Goal: Book appointment/travel/reservation

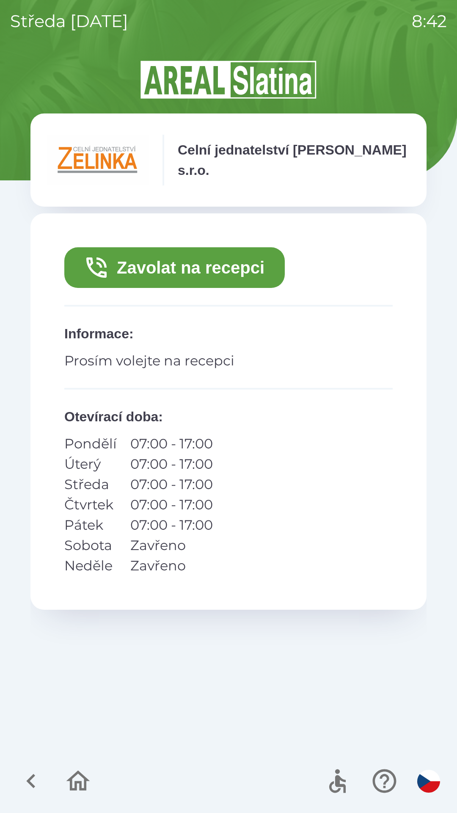
click at [186, 269] on button "Zavolat na recepci" at bounding box center [174, 267] width 221 height 41
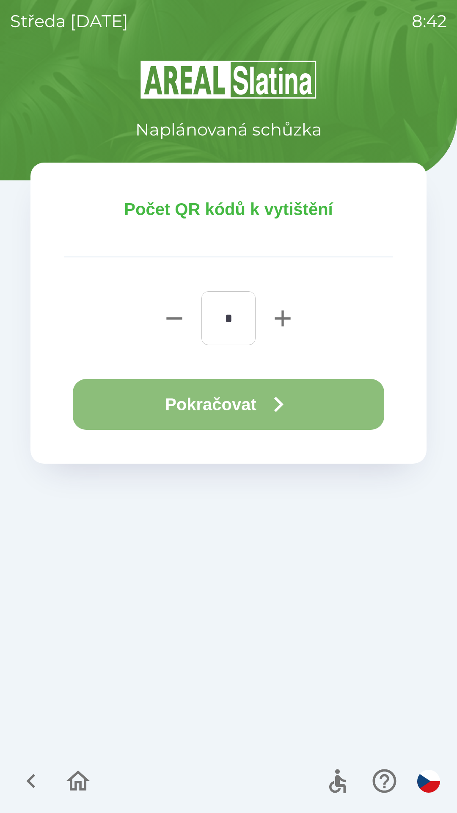
click at [195, 411] on button "Pokračovat" at bounding box center [229, 404] width 312 height 51
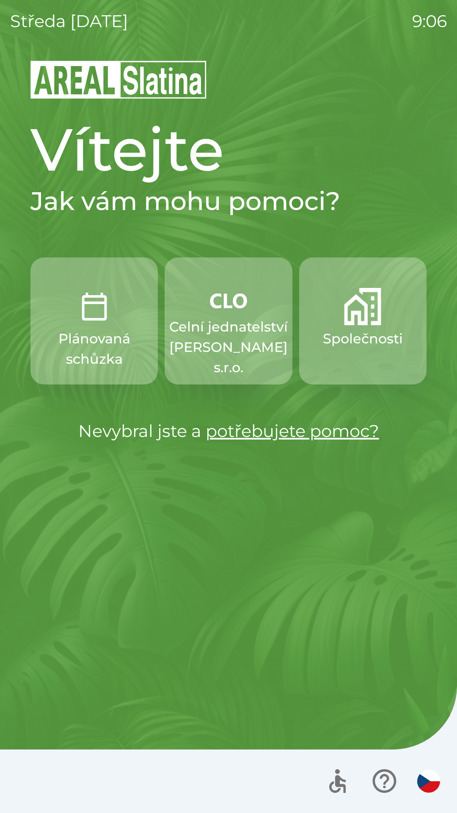
click at [371, 329] on p "Společnosti" at bounding box center [363, 339] width 80 height 20
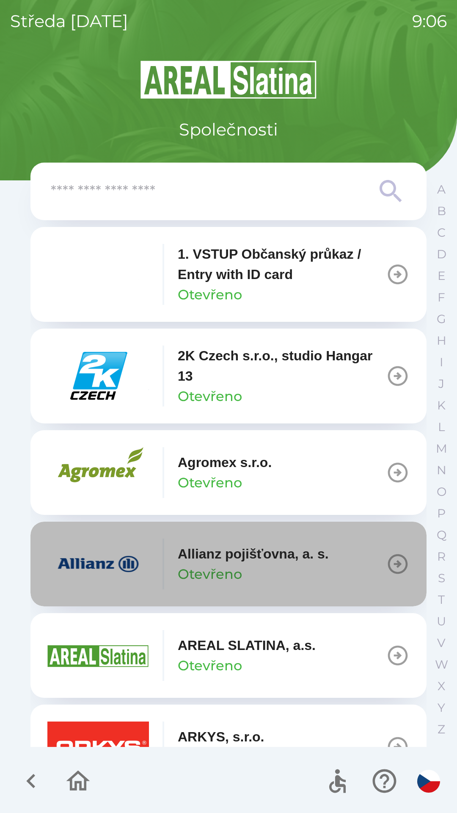
click at [275, 560] on p "Allianz pojišťovna, a. s." at bounding box center [253, 554] width 151 height 20
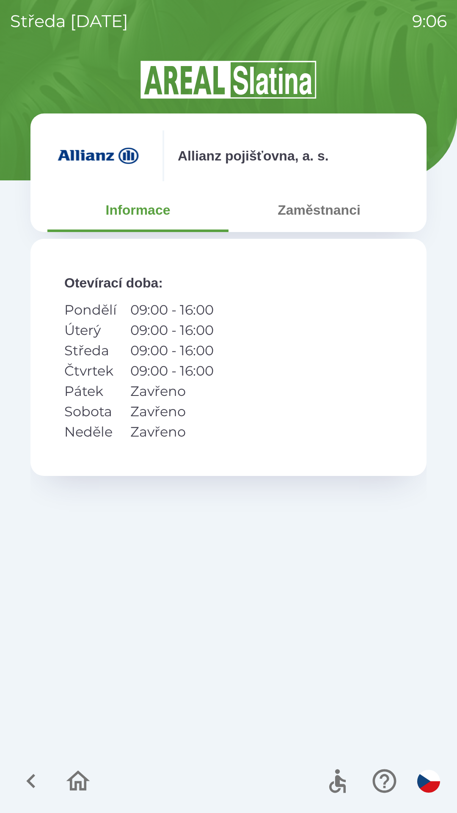
click at [335, 222] on button "Zaměstnanci" at bounding box center [319, 210] width 181 height 30
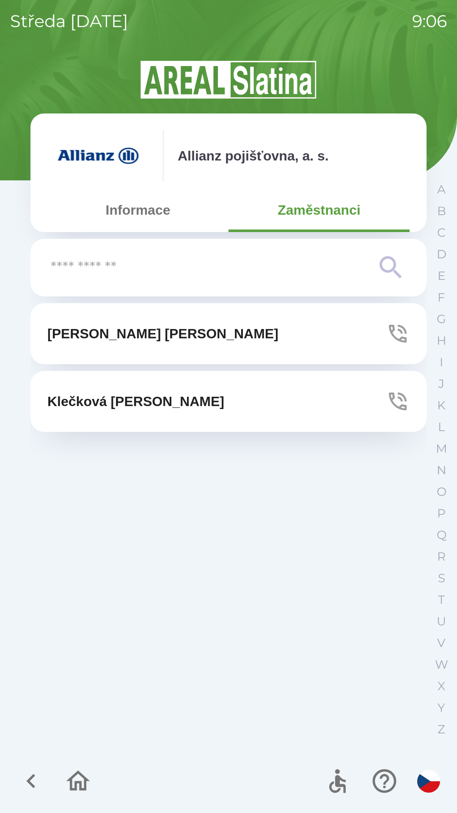
click at [284, 399] on button "[PERSON_NAME]" at bounding box center [228, 401] width 396 height 61
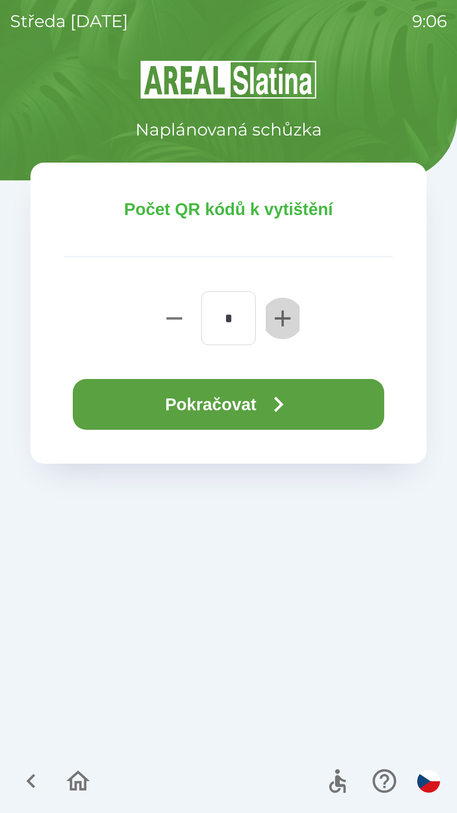
click at [277, 321] on icon "button" at bounding box center [282, 318] width 27 height 27
type input "*"
click at [246, 396] on button "Pokračovat" at bounding box center [229, 404] width 312 height 51
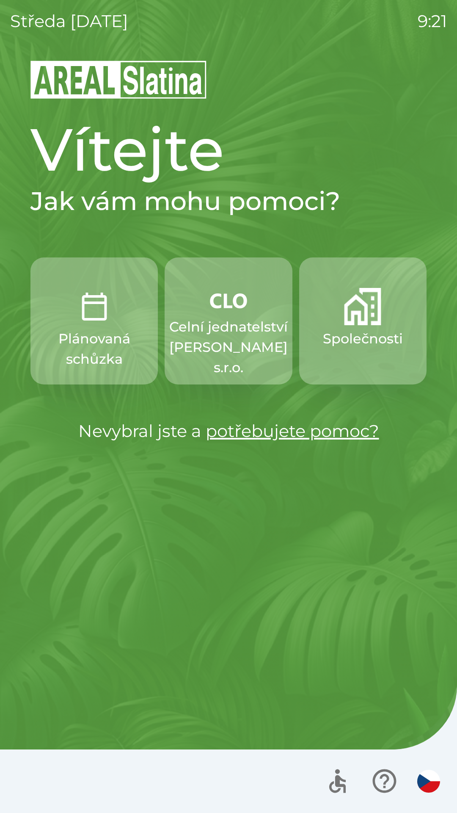
click at [427, 785] on img "button" at bounding box center [429, 781] width 23 height 23
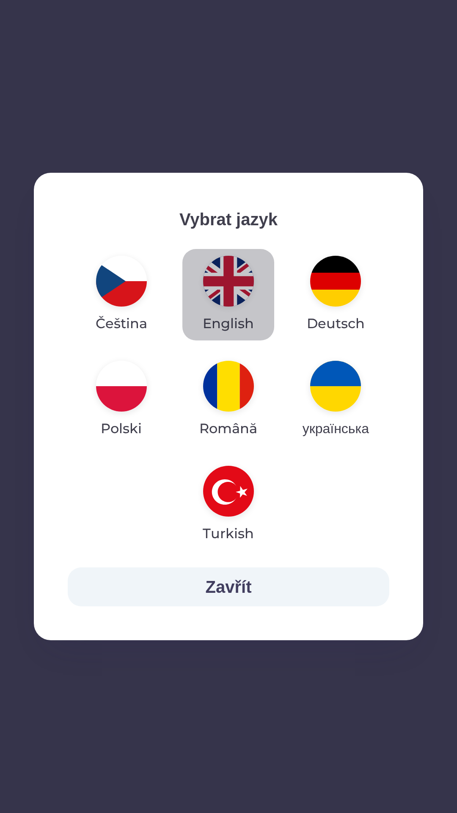
click at [241, 300] on img "button" at bounding box center [228, 281] width 51 height 51
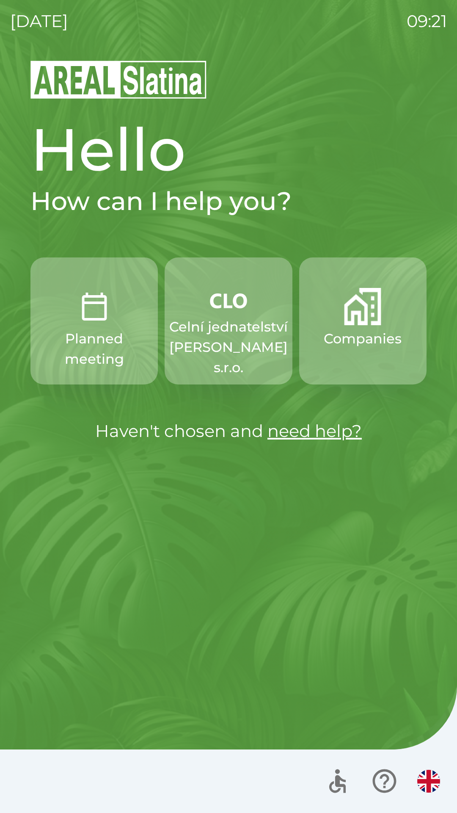
click at [258, 353] on p "Celní jednatelství [PERSON_NAME] s.r.o." at bounding box center [228, 347] width 119 height 61
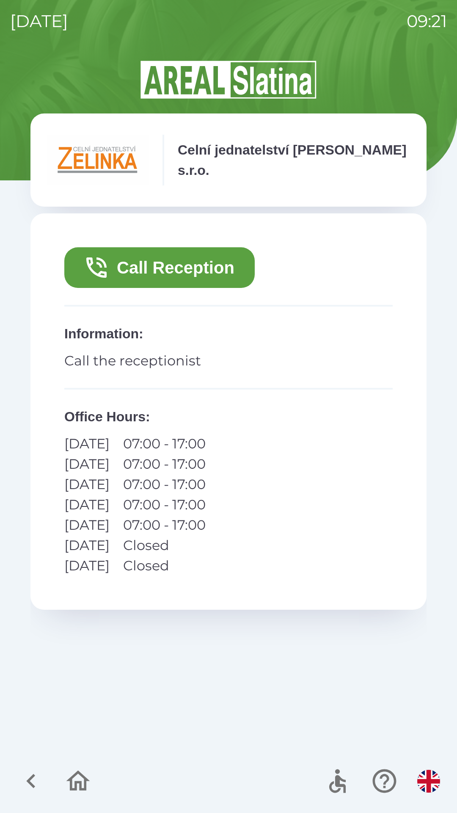
click at [109, 267] on icon "button" at bounding box center [96, 267] width 27 height 27
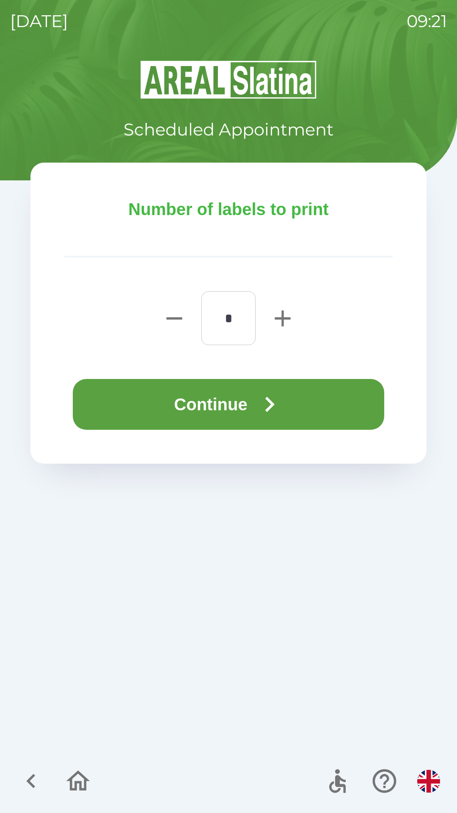
click at [176, 391] on button "Continue" at bounding box center [229, 404] width 312 height 51
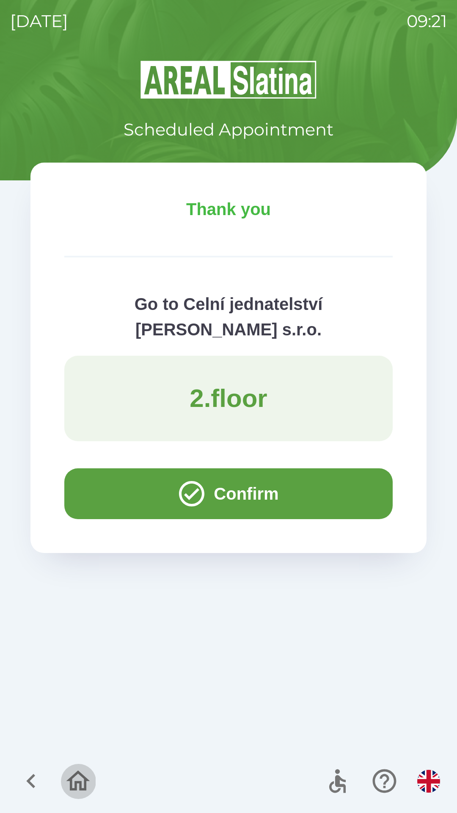
click at [74, 765] on button "button" at bounding box center [78, 781] width 35 height 35
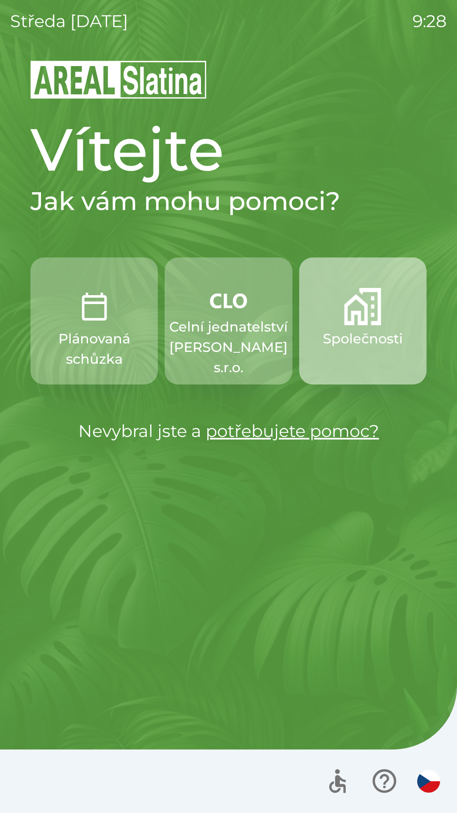
click at [357, 324] on img "button" at bounding box center [362, 306] width 37 height 37
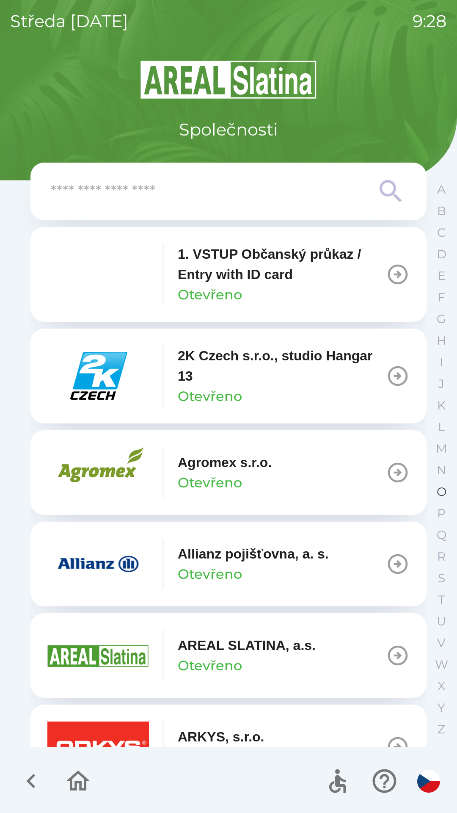
click at [437, 485] on p "O" at bounding box center [442, 492] width 10 height 15
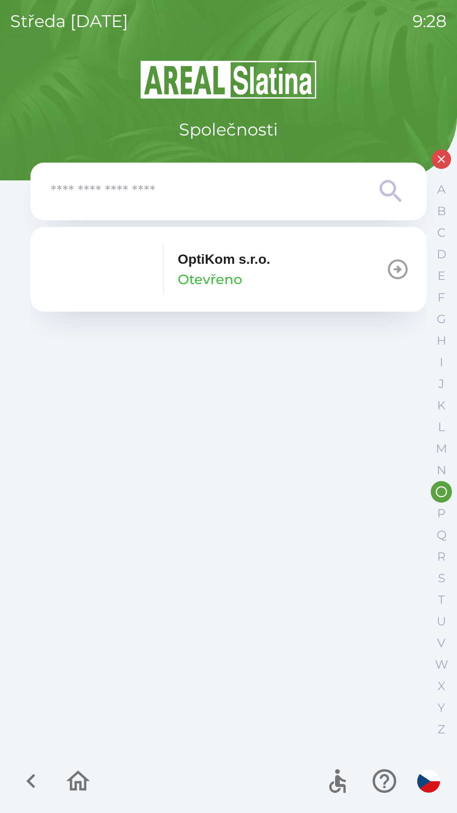
click at [240, 285] on p "Otevřeno" at bounding box center [210, 279] width 64 height 20
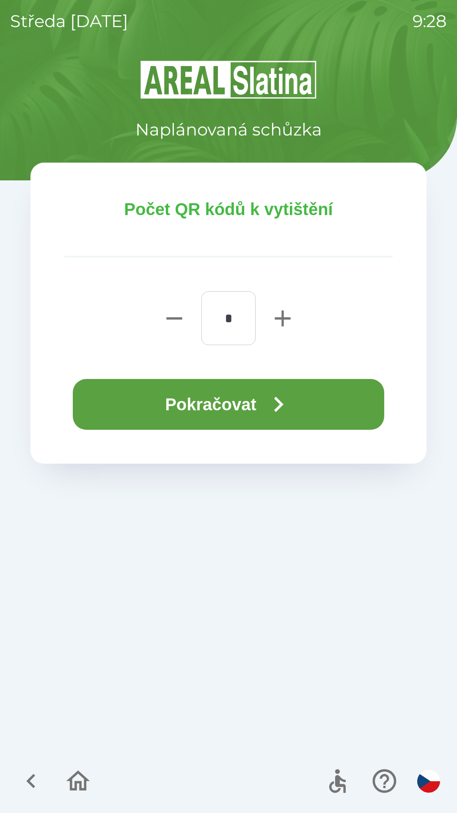
click at [240, 404] on button "Pokračovat" at bounding box center [229, 404] width 312 height 51
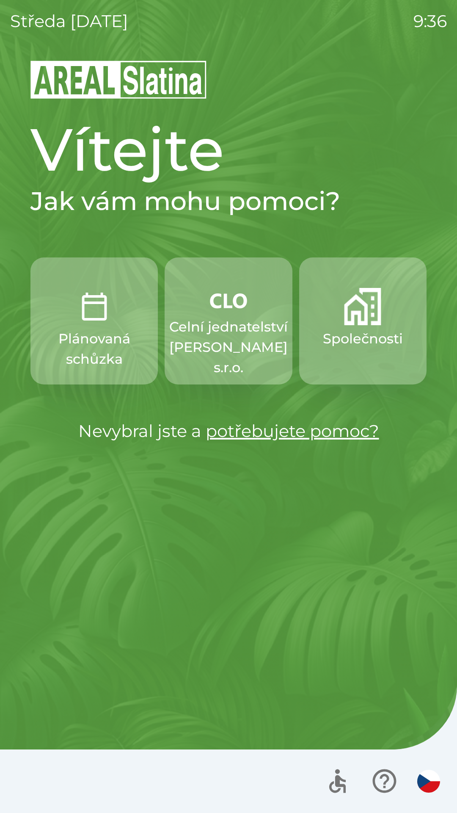
click at [363, 331] on p "Společnosti" at bounding box center [363, 339] width 80 height 20
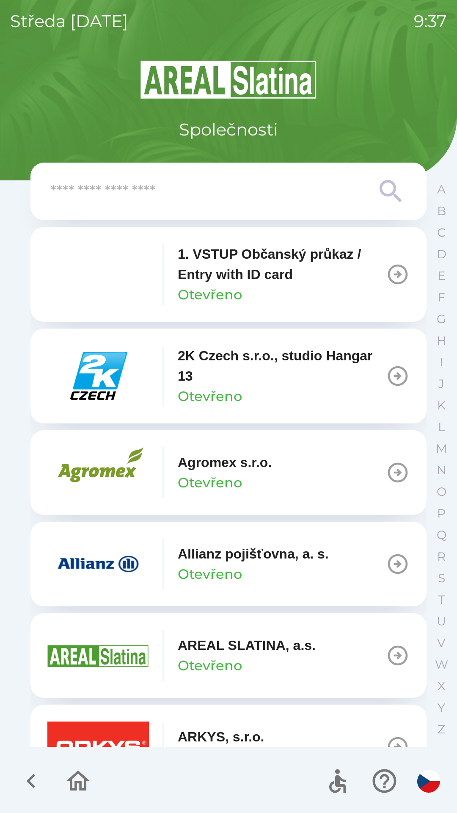
click at [263, 562] on p "Allianz pojišťovna, a. s." at bounding box center [253, 554] width 151 height 20
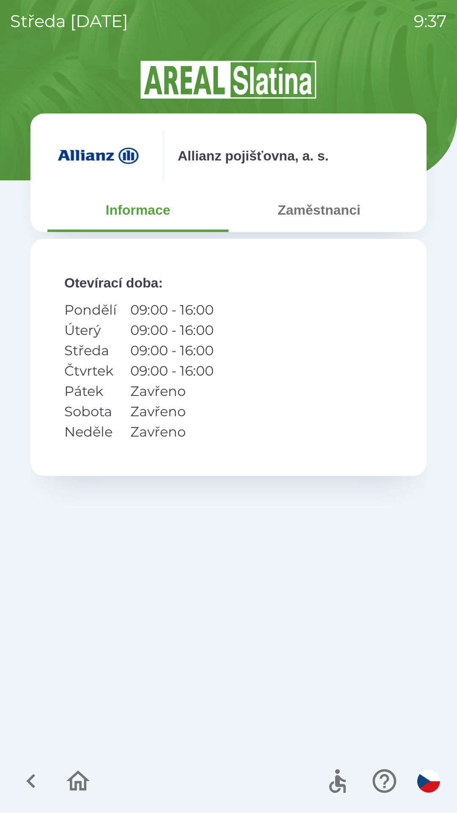
click at [320, 213] on button "Zaměstnanci" at bounding box center [319, 210] width 181 height 30
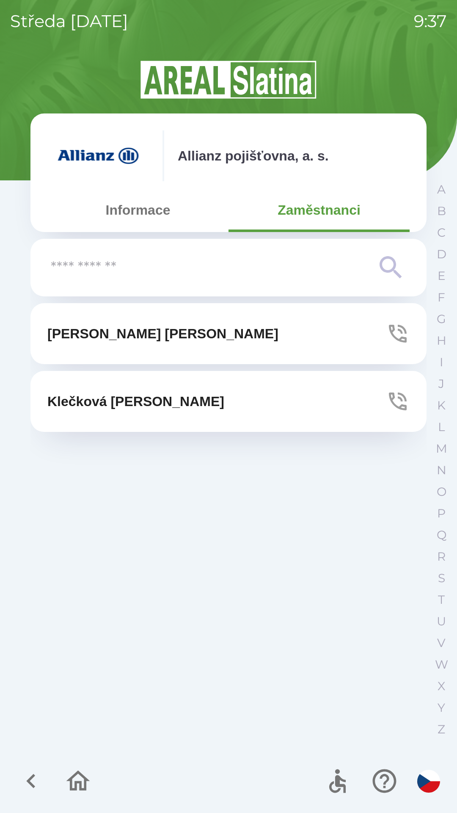
click at [148, 403] on p "[PERSON_NAME]" at bounding box center [135, 401] width 177 height 20
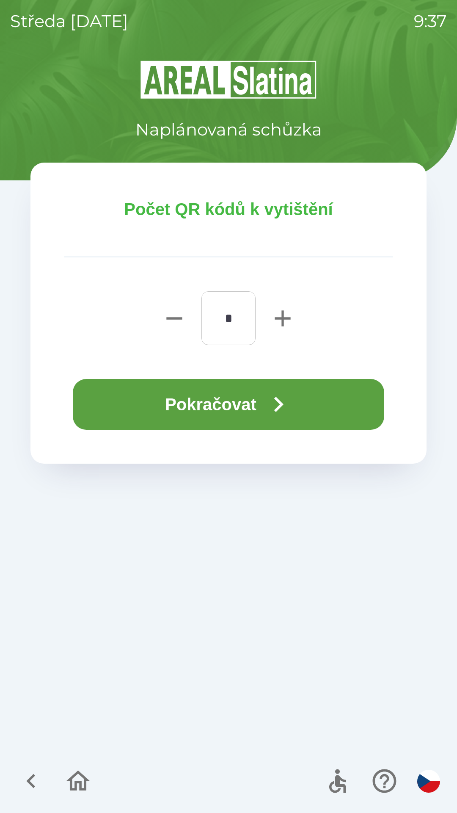
click at [283, 325] on icon "button" at bounding box center [283, 318] width 16 height 16
type input "*"
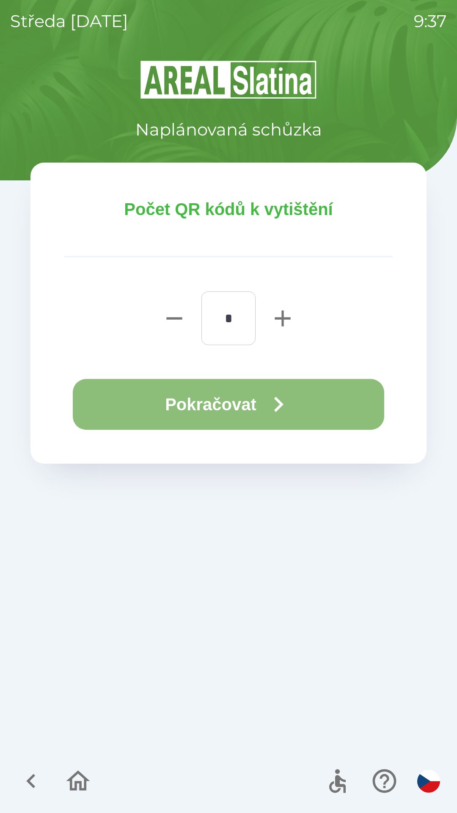
click at [230, 405] on button "Pokračovat" at bounding box center [229, 404] width 312 height 51
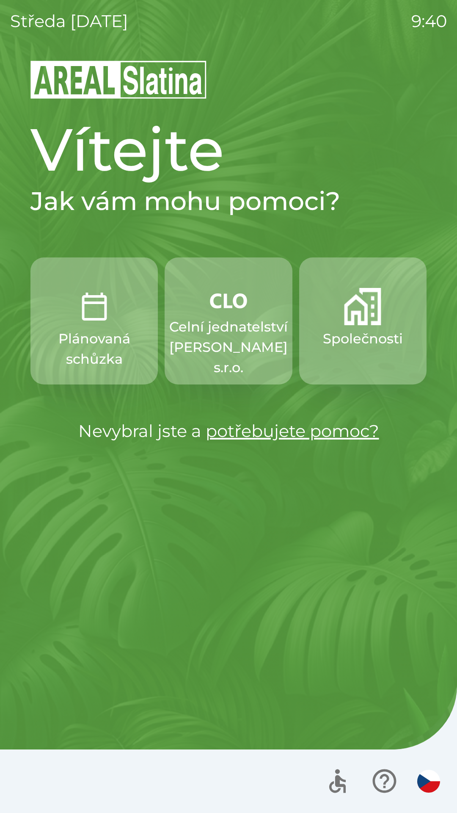
click at [203, 351] on p "Celní jednatelství [PERSON_NAME] s.r.o." at bounding box center [228, 347] width 119 height 61
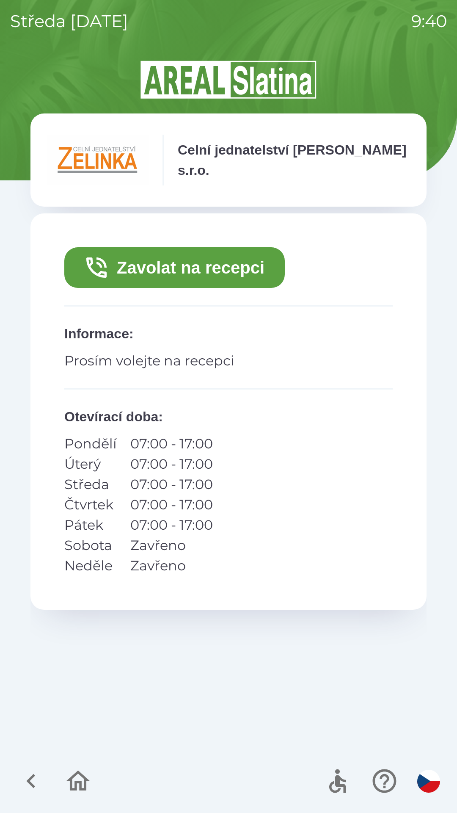
click at [86, 266] on icon "button" at bounding box center [96, 267] width 27 height 27
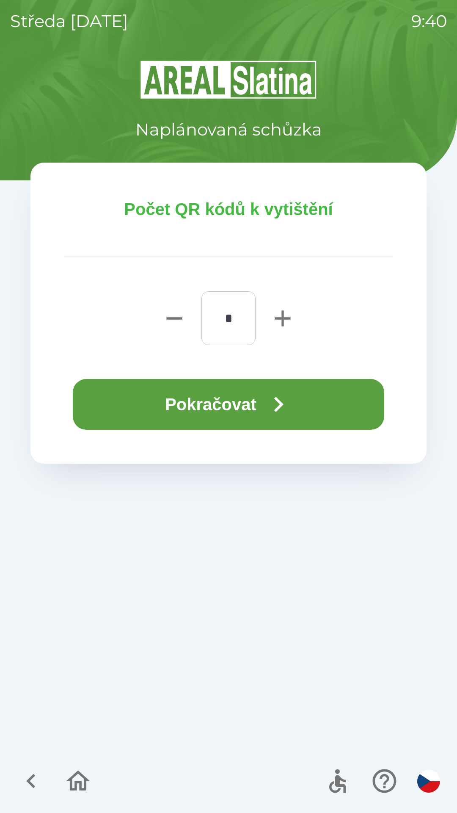
click at [99, 398] on button "Pokračovat" at bounding box center [229, 404] width 312 height 51
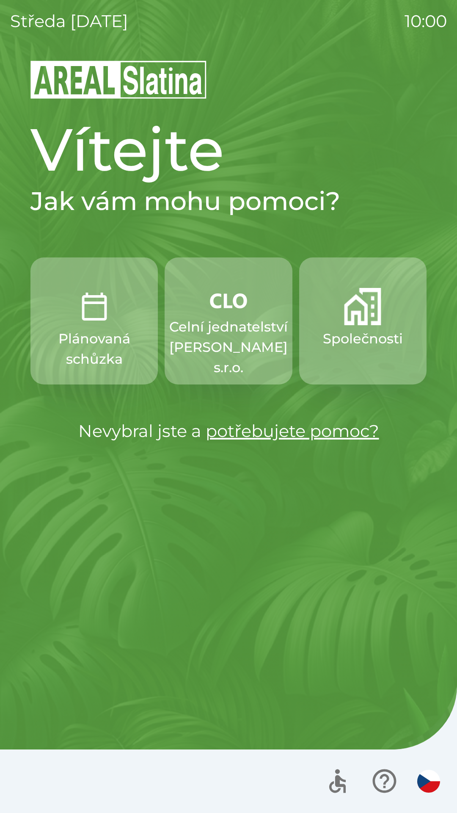
click at [344, 353] on button "Společnosti" at bounding box center [362, 321] width 127 height 127
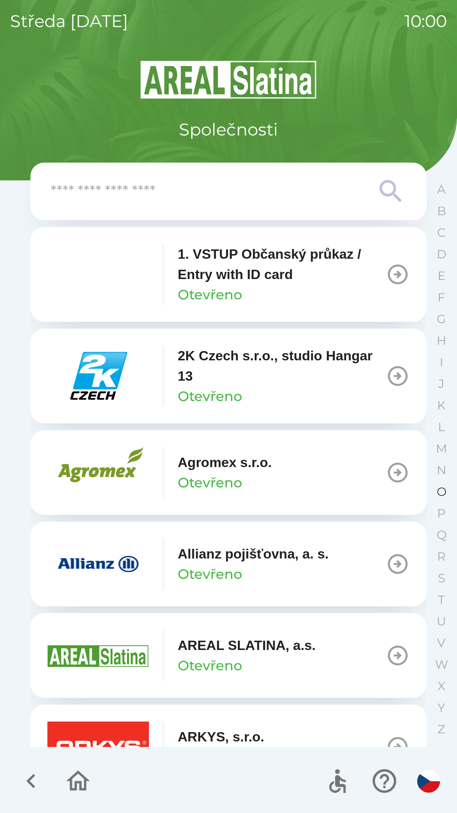
click at [439, 490] on p "O" at bounding box center [442, 492] width 10 height 15
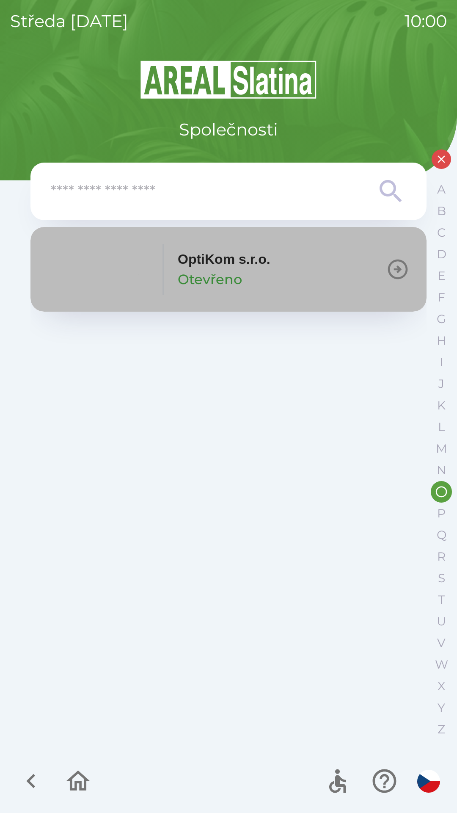
click at [224, 283] on p "Otevřeno" at bounding box center [210, 279] width 64 height 20
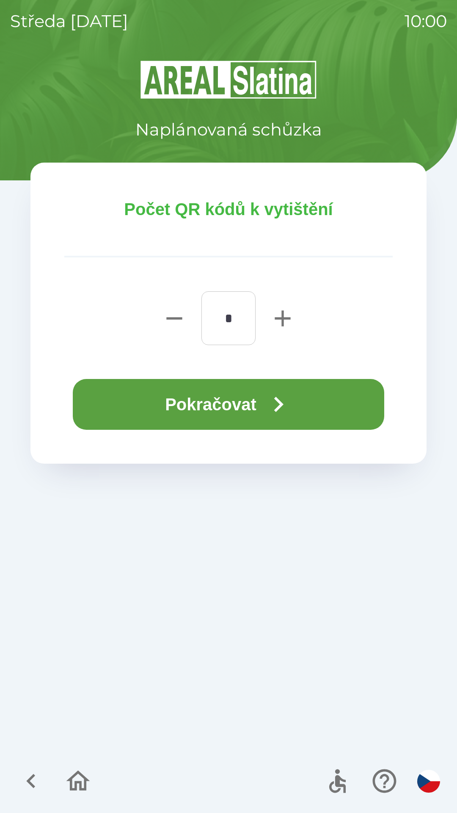
click at [248, 394] on button "Pokračovat" at bounding box center [229, 404] width 312 height 51
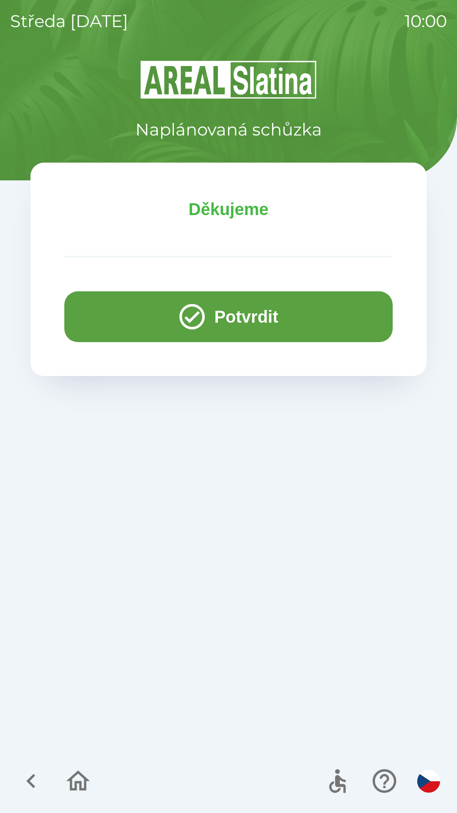
click at [254, 319] on button "Potvrdit" at bounding box center [228, 316] width 329 height 51
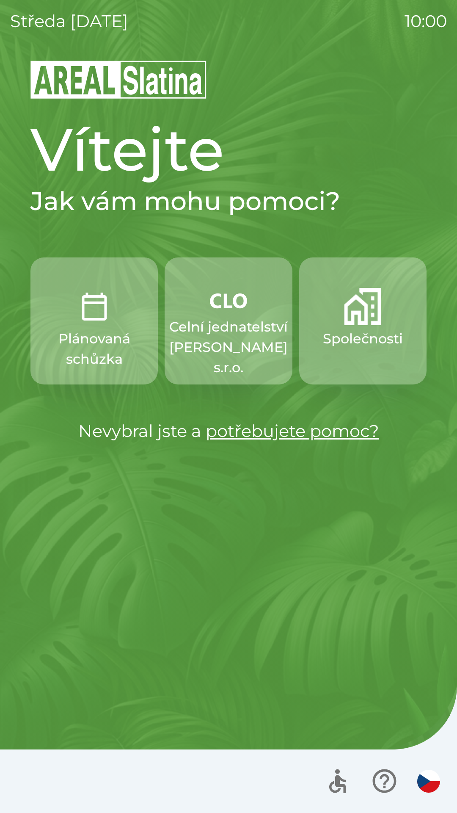
click at [94, 309] on img "button" at bounding box center [94, 306] width 37 height 37
click at [377, 320] on img "button" at bounding box center [362, 306] width 37 height 37
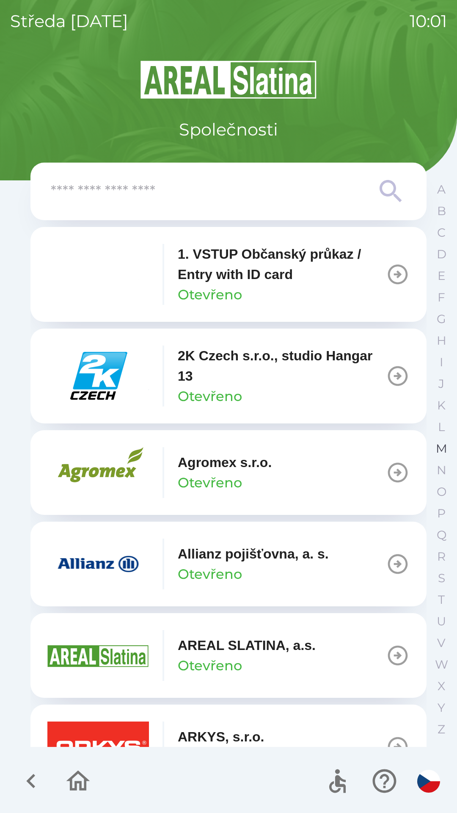
click at [436, 443] on p "M" at bounding box center [441, 448] width 11 height 15
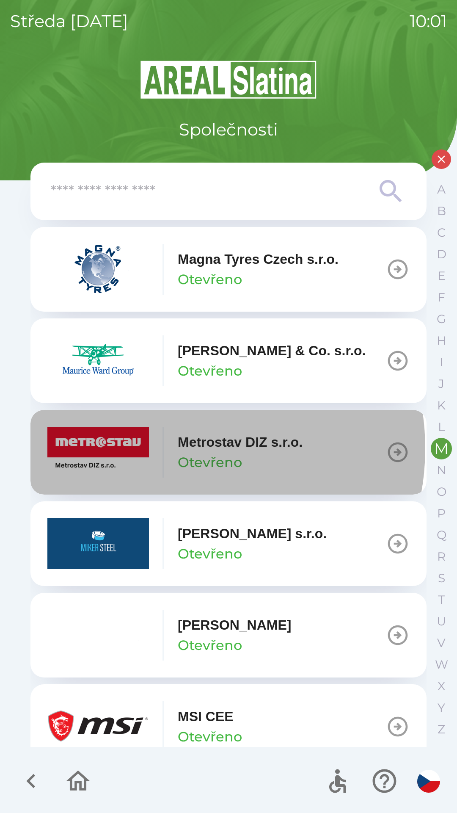
click at [179, 449] on p "Metrostav DIZ s.r.o." at bounding box center [240, 442] width 125 height 20
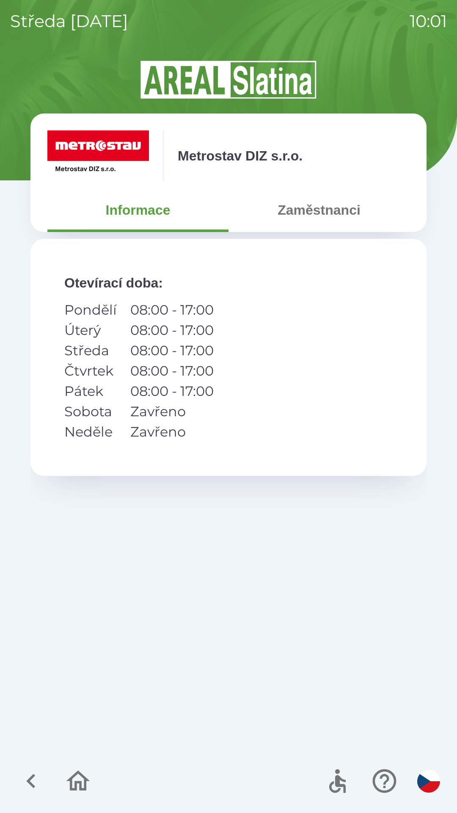
click at [301, 201] on button "Zaměstnanci" at bounding box center [319, 210] width 181 height 30
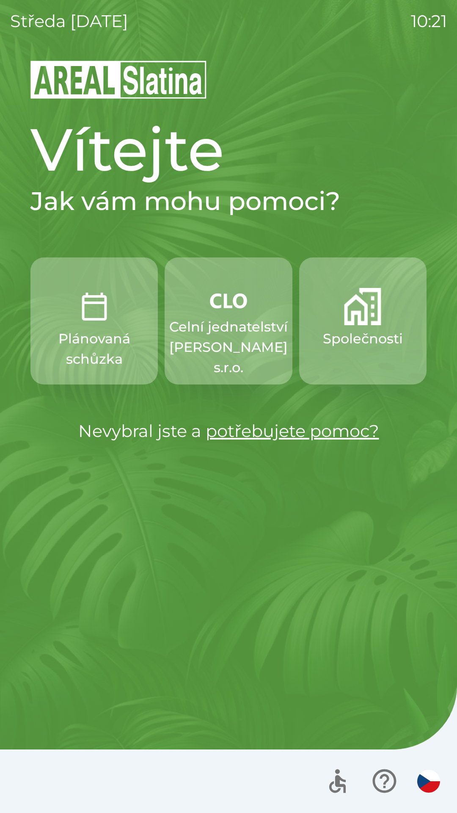
click at [362, 315] on img "button" at bounding box center [362, 306] width 37 height 37
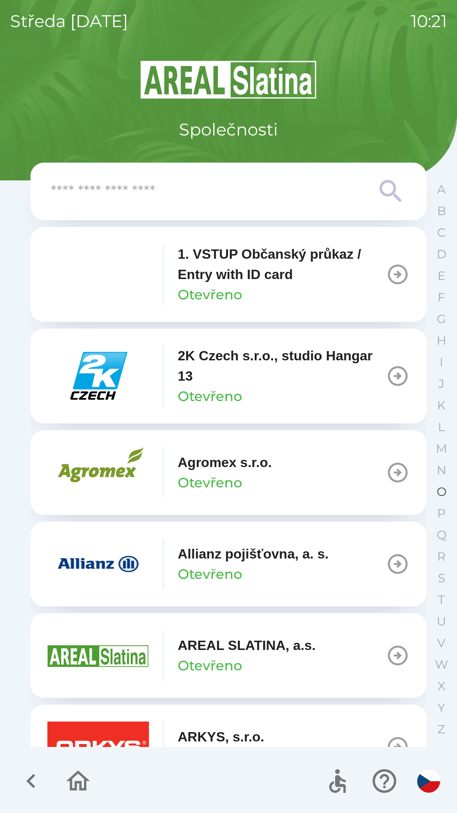
click at [437, 492] on p "O" at bounding box center [442, 492] width 10 height 15
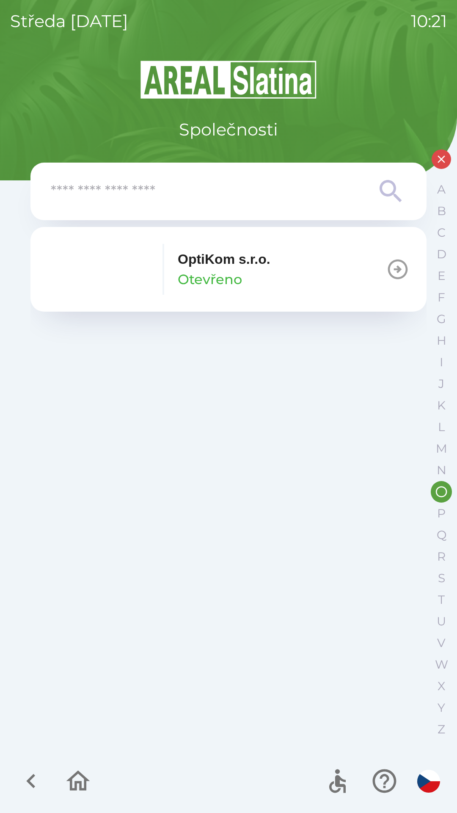
click at [393, 261] on icon "button" at bounding box center [398, 270] width 20 height 20
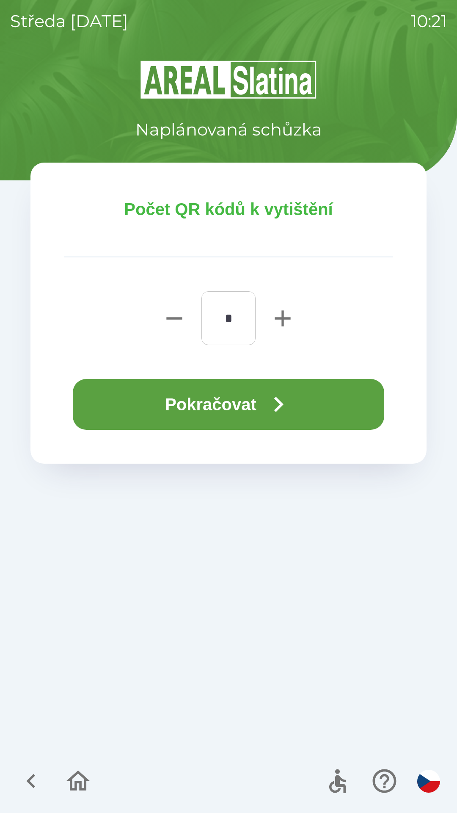
click at [197, 396] on button "Pokračovat" at bounding box center [229, 404] width 312 height 51
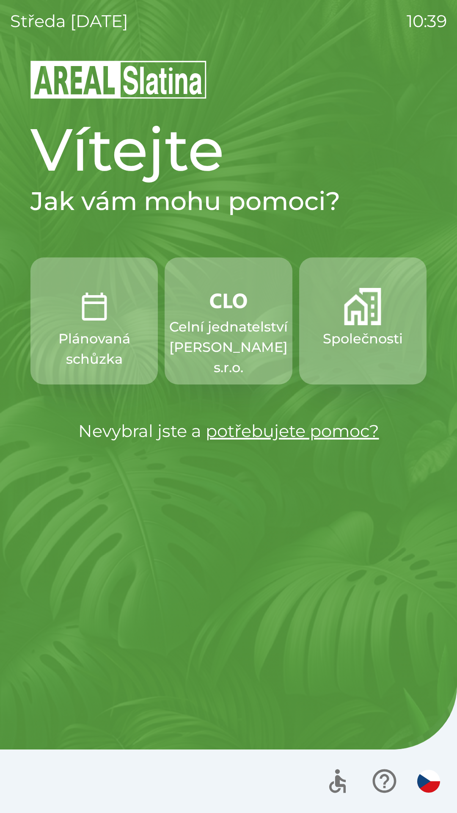
click at [224, 320] on p "Celní jednatelství [PERSON_NAME] s.r.o." at bounding box center [228, 347] width 119 height 61
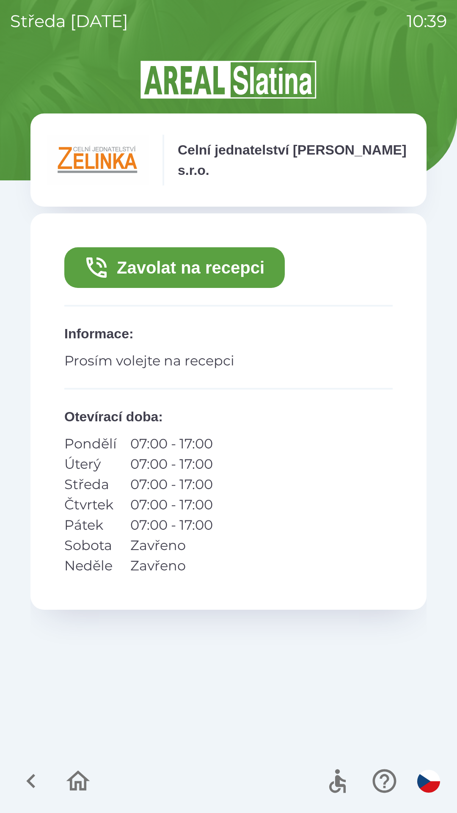
click at [216, 260] on button "Zavolat na recepci" at bounding box center [174, 267] width 221 height 41
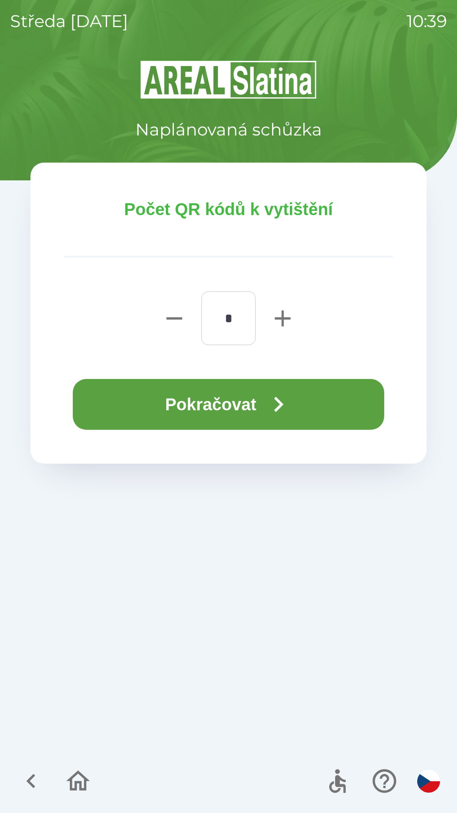
click at [216, 399] on button "Pokračovat" at bounding box center [229, 404] width 312 height 51
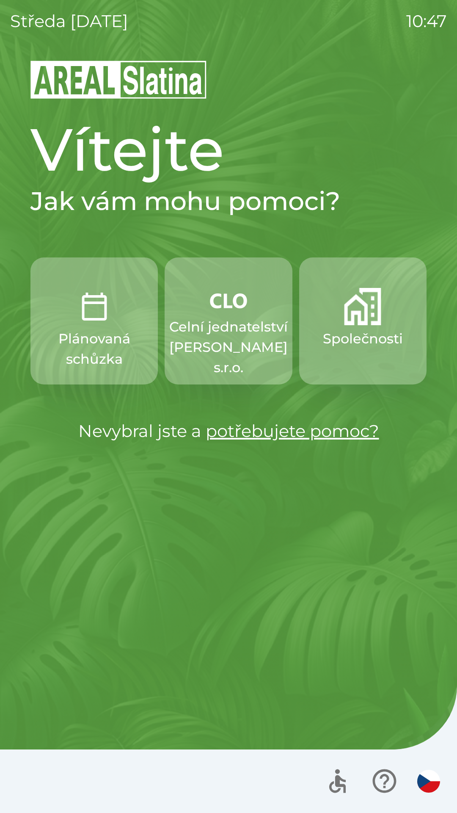
click at [389, 325] on button "Společnosti" at bounding box center [362, 321] width 127 height 127
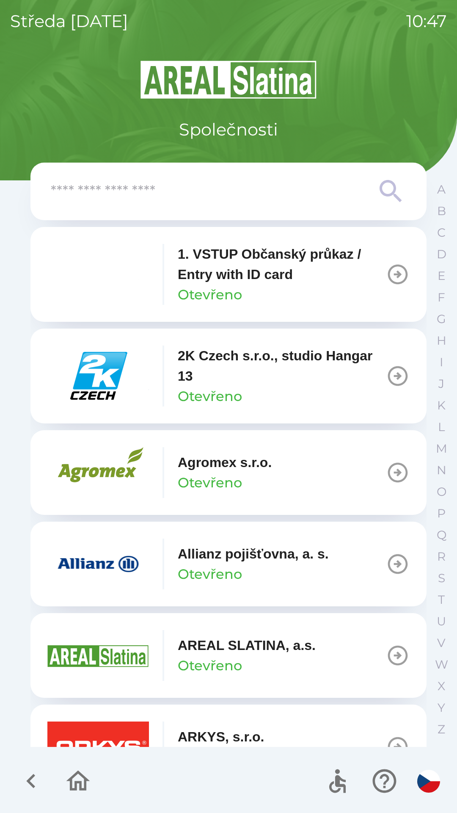
click at [205, 183] on input "text" at bounding box center [212, 191] width 322 height 23
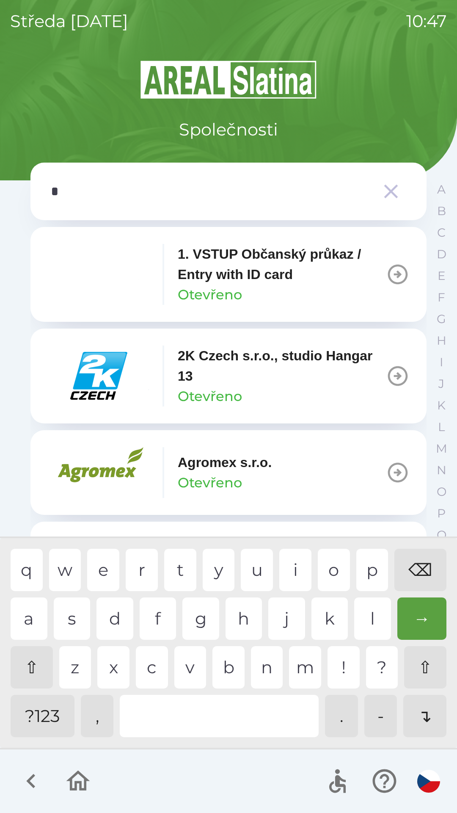
click at [332, 572] on div "o" at bounding box center [334, 570] width 32 height 42
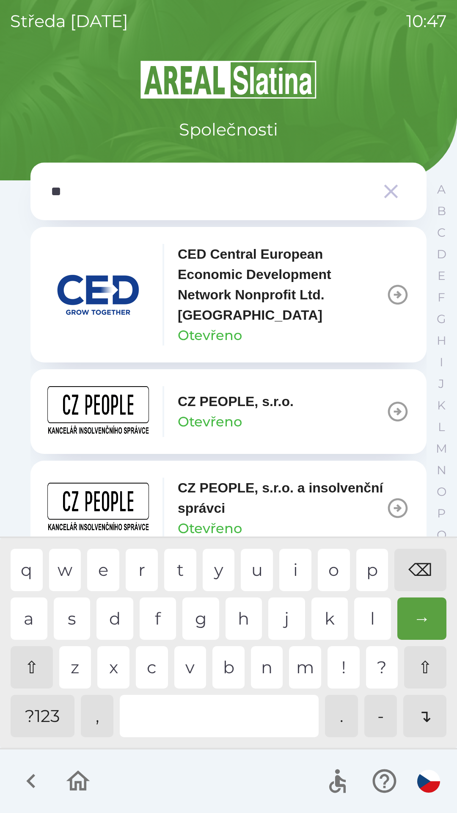
click at [359, 570] on div "p" at bounding box center [373, 570] width 32 height 42
type input "***"
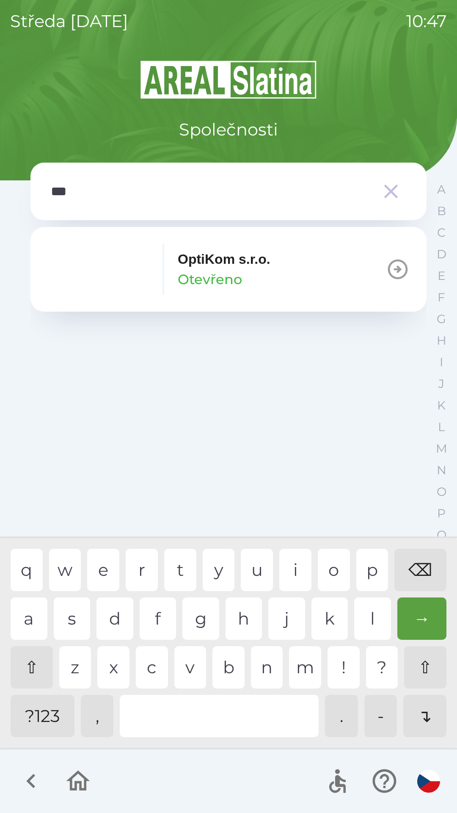
click at [255, 282] on div "OptiKom s.r.o. Otevřeno" at bounding box center [224, 269] width 93 height 41
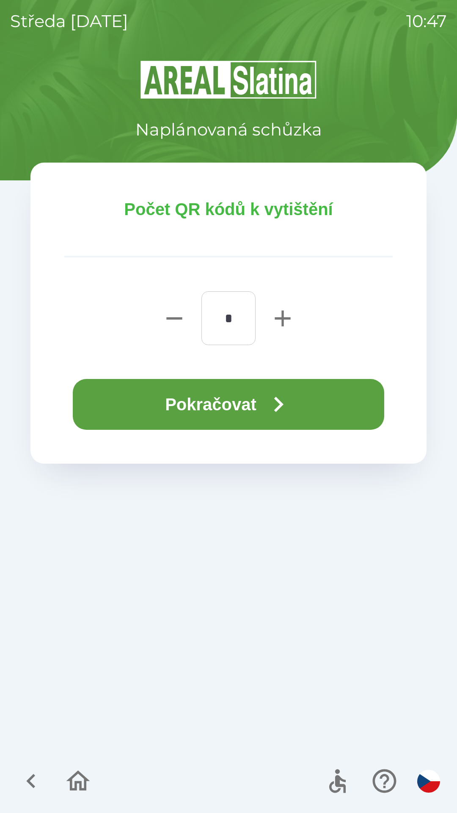
click at [258, 405] on button "Pokračovat" at bounding box center [229, 404] width 312 height 51
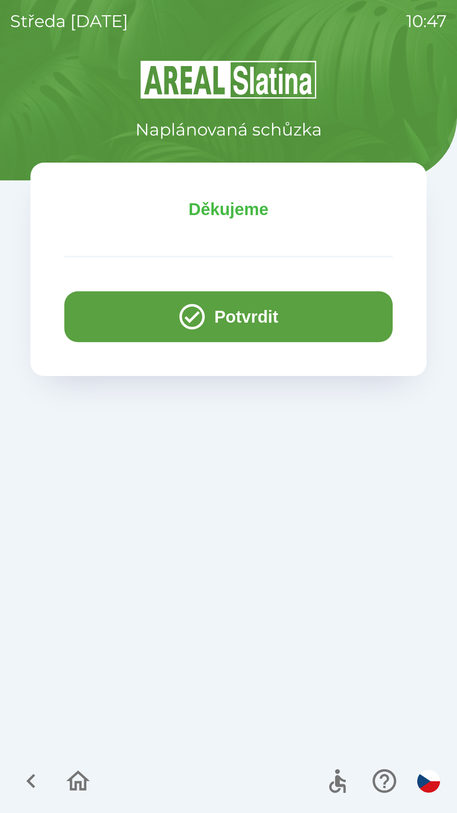
click at [203, 312] on icon "button" at bounding box center [192, 317] width 30 height 30
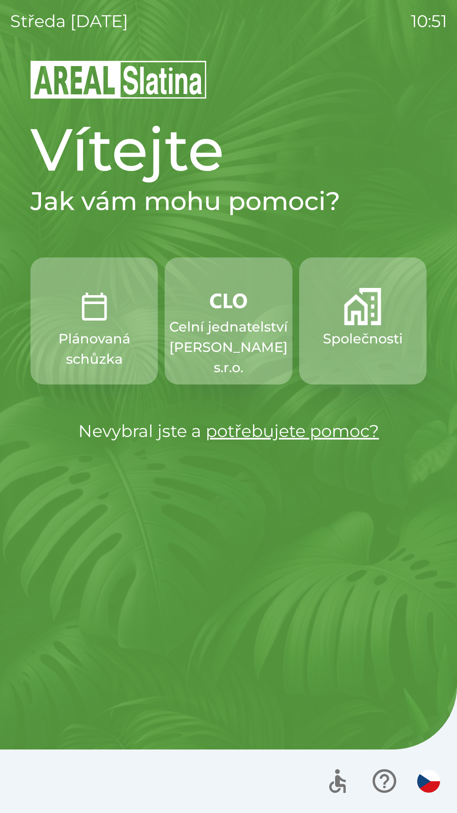
click at [360, 326] on button "Společnosti" at bounding box center [362, 321] width 127 height 127
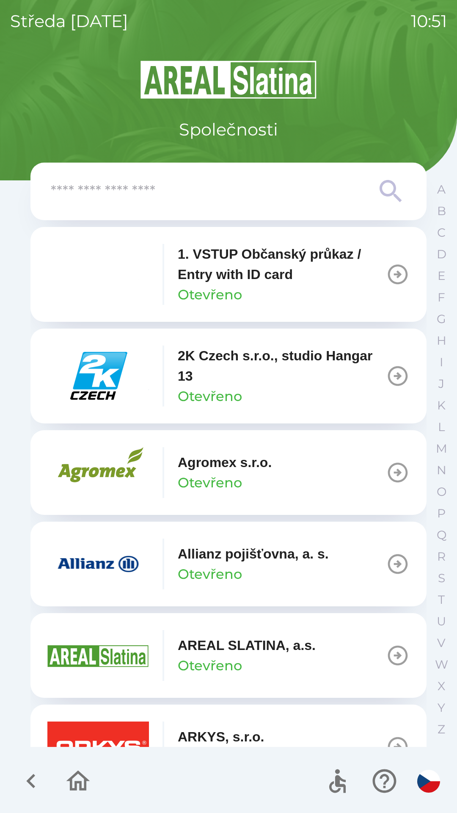
click at [388, 571] on icon "button" at bounding box center [398, 564] width 20 height 20
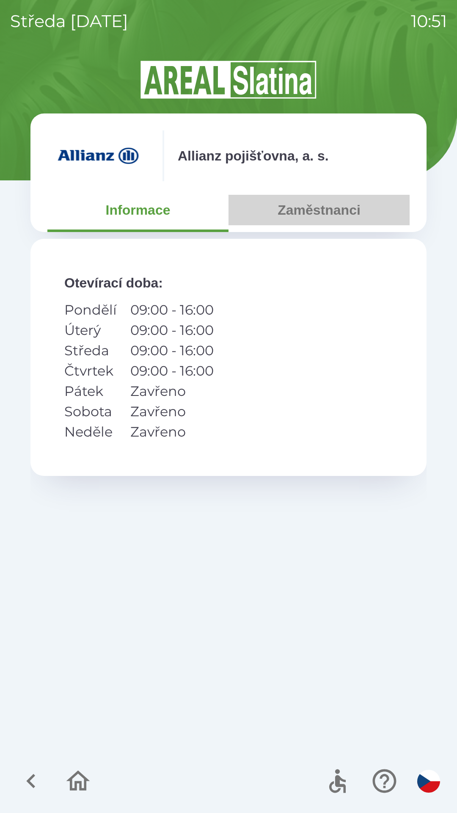
click at [344, 201] on button "Zaměstnanci" at bounding box center [319, 210] width 181 height 30
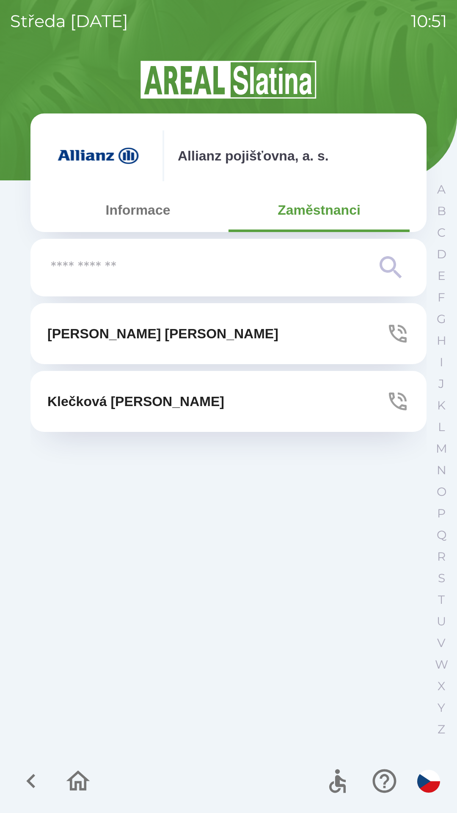
click at [277, 412] on button "[PERSON_NAME]" at bounding box center [228, 401] width 396 height 61
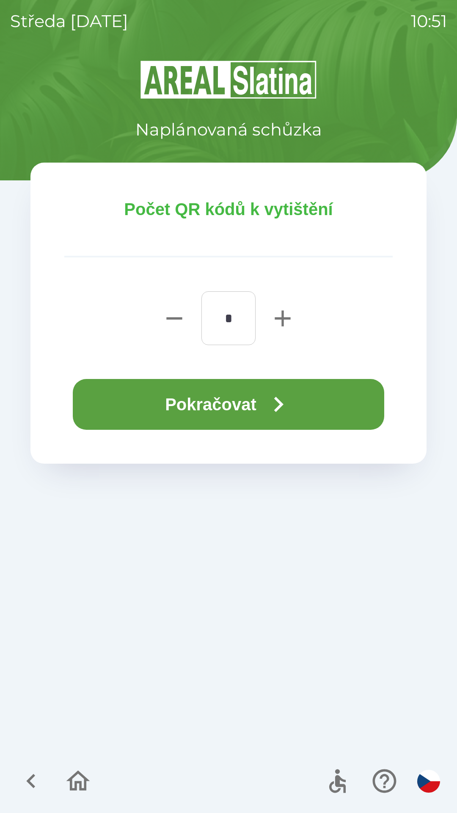
click at [275, 318] on icon "button" at bounding box center [283, 318] width 16 height 16
type input "*"
click at [302, 397] on button "Pokračovat" at bounding box center [229, 404] width 312 height 51
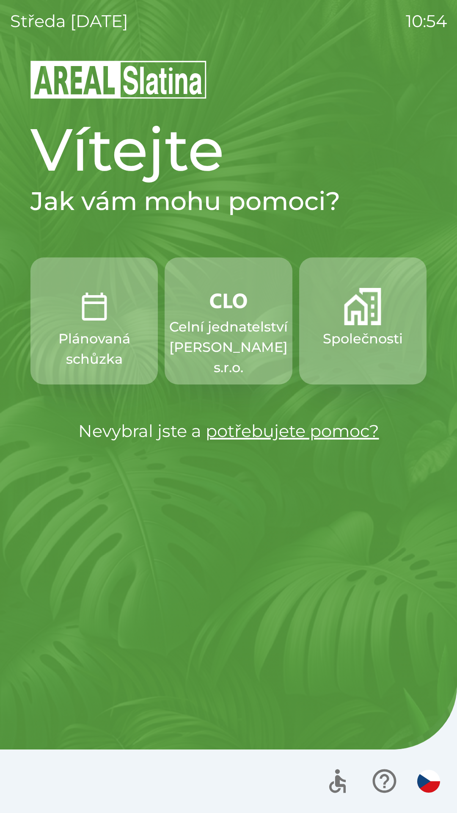
click at [354, 319] on img "button" at bounding box center [362, 306] width 37 height 37
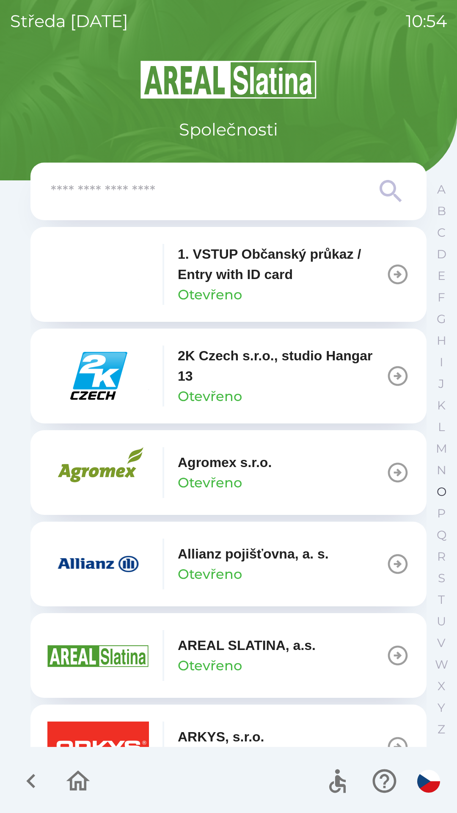
click at [444, 492] on p "O" at bounding box center [442, 492] width 10 height 15
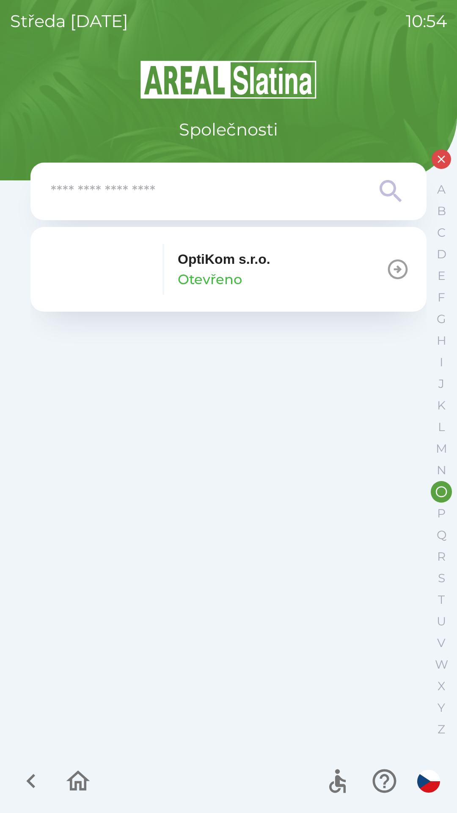
click at [388, 268] on icon "button" at bounding box center [398, 270] width 24 height 24
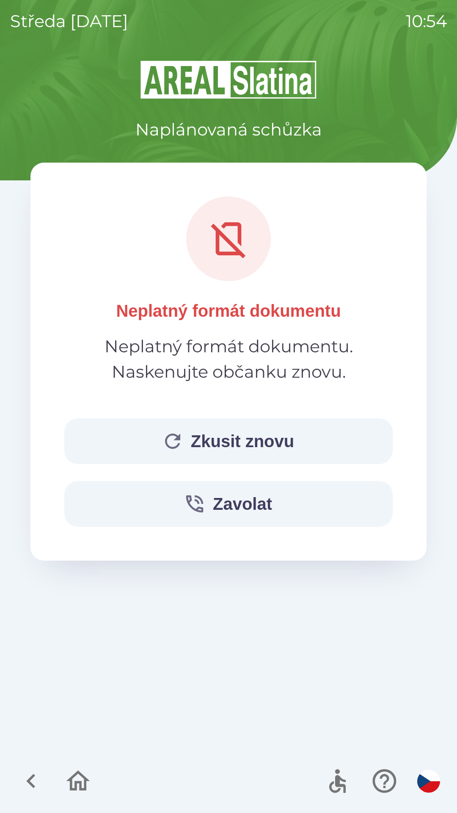
click at [282, 446] on button "Zkusit znovu" at bounding box center [228, 441] width 329 height 46
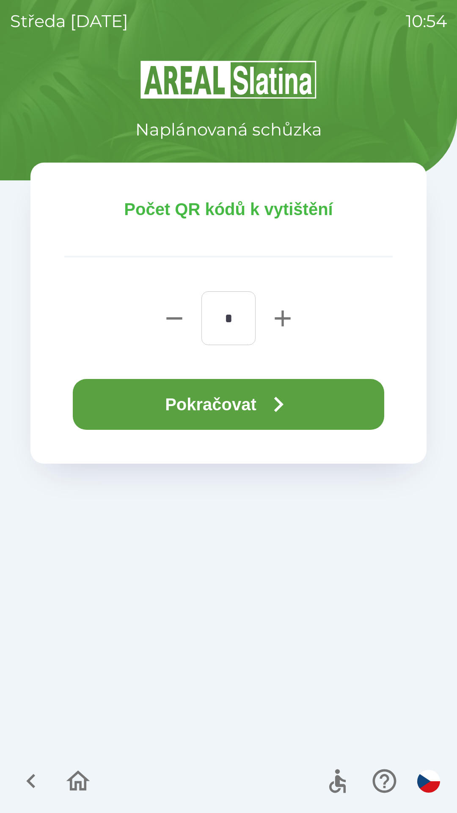
click at [317, 394] on button "Pokračovat" at bounding box center [229, 404] width 312 height 51
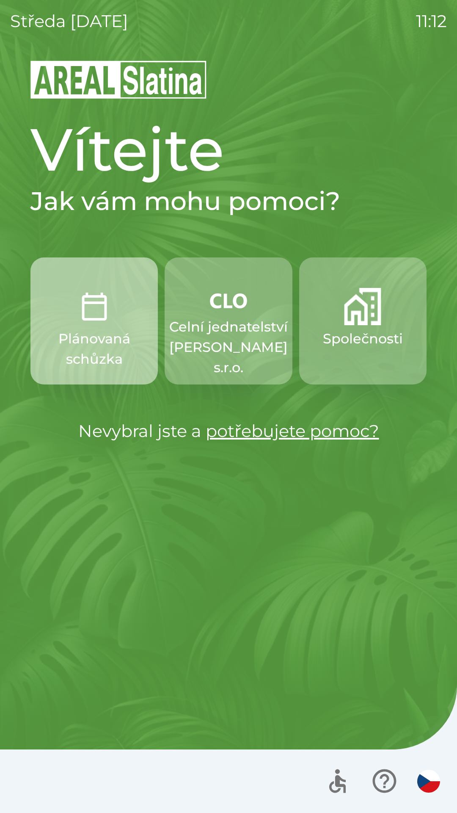
click at [78, 334] on p "Plánovaná schůzka" at bounding box center [94, 349] width 87 height 41
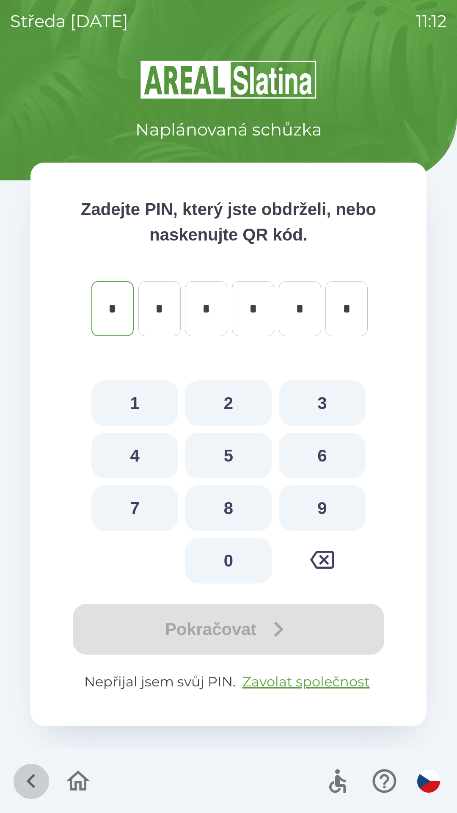
click at [31, 775] on icon "button" at bounding box center [31, 781] width 28 height 28
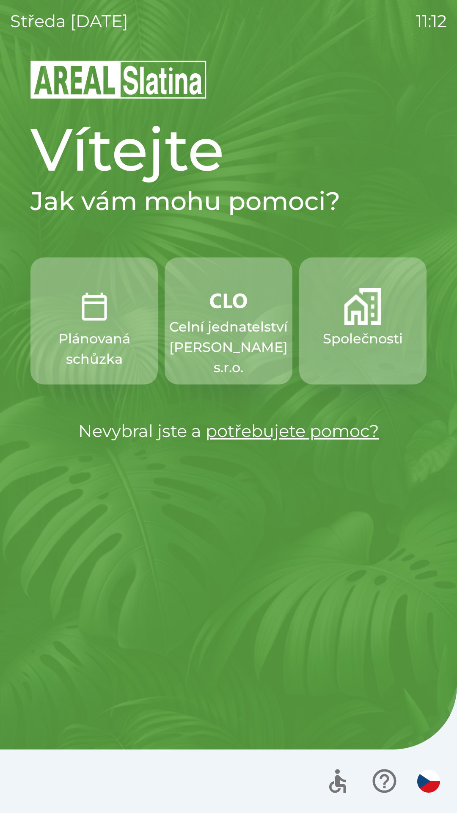
click at [324, 364] on button "Společnosti" at bounding box center [362, 321] width 127 height 127
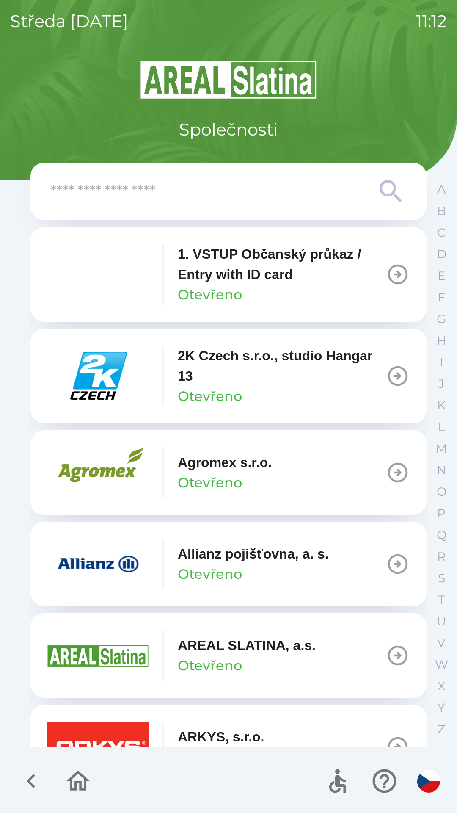
click at [169, 182] on input "text" at bounding box center [212, 191] width 322 height 23
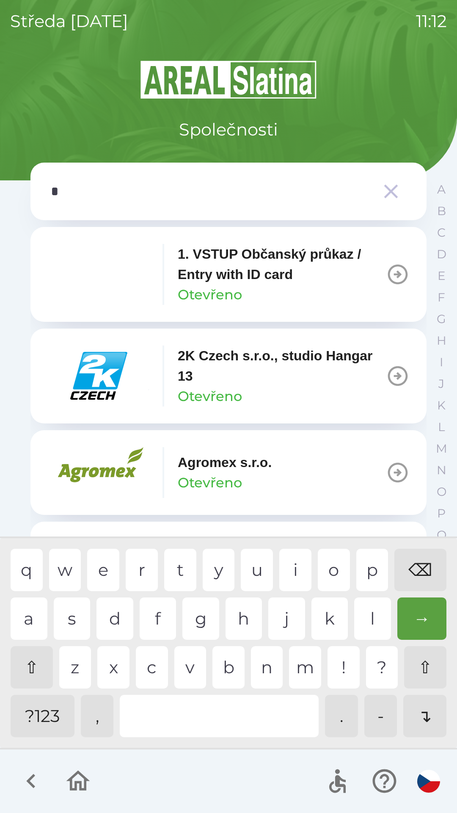
click at [328, 571] on div "o" at bounding box center [334, 570] width 32 height 42
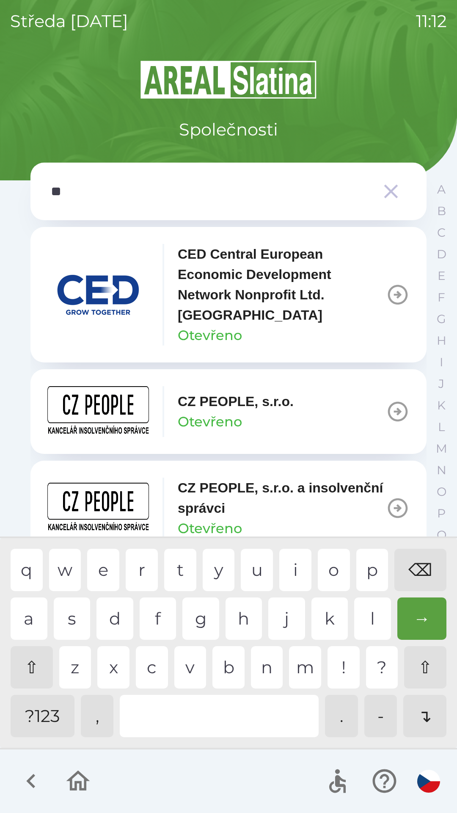
click at [363, 561] on div "p" at bounding box center [373, 570] width 32 height 42
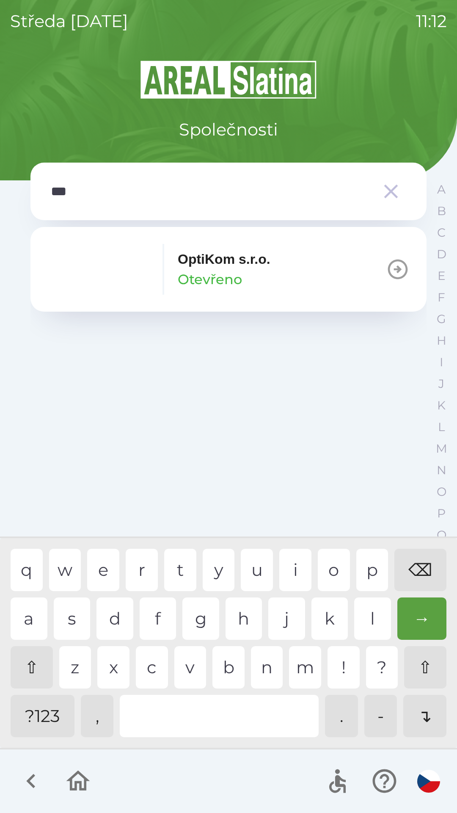
click at [180, 582] on div "t" at bounding box center [180, 570] width 32 height 42
click at [324, 602] on div "k" at bounding box center [330, 619] width 37 height 42
type input "******"
click at [212, 270] on p "Otevřeno" at bounding box center [210, 279] width 64 height 20
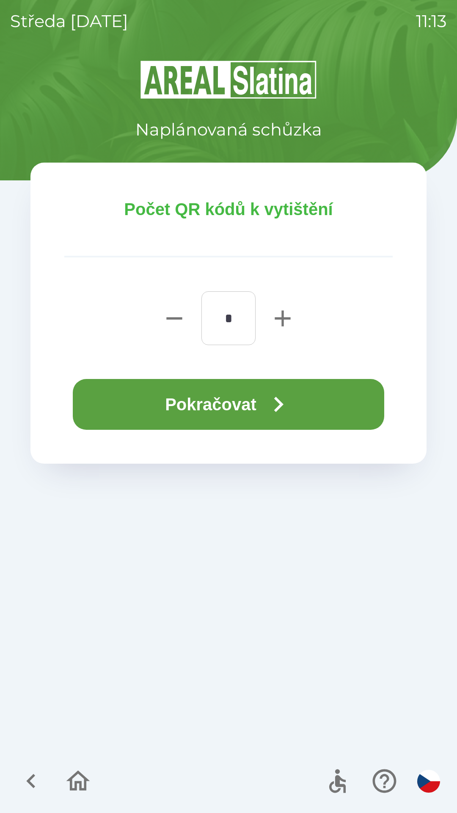
click at [231, 404] on button "Pokračovat" at bounding box center [229, 404] width 312 height 51
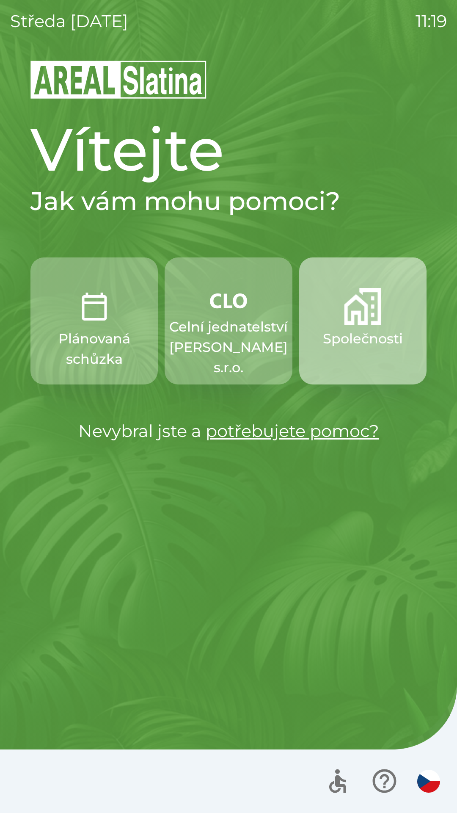
click at [367, 319] on img "button" at bounding box center [362, 306] width 37 height 37
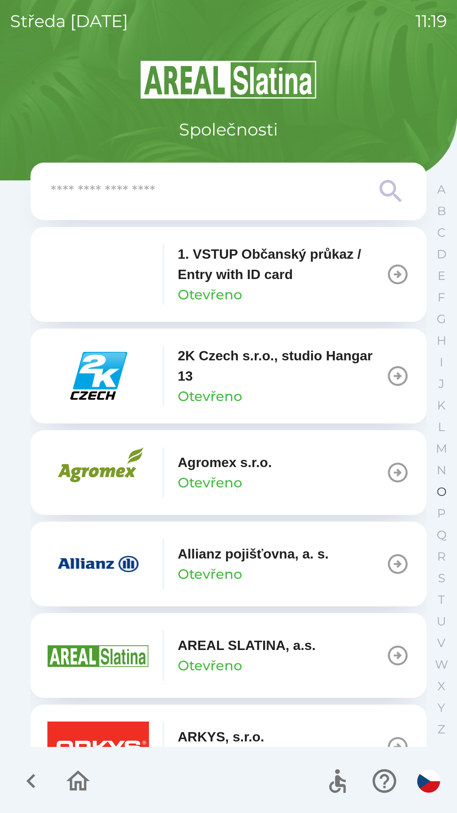
click at [444, 491] on p "O" at bounding box center [442, 492] width 10 height 15
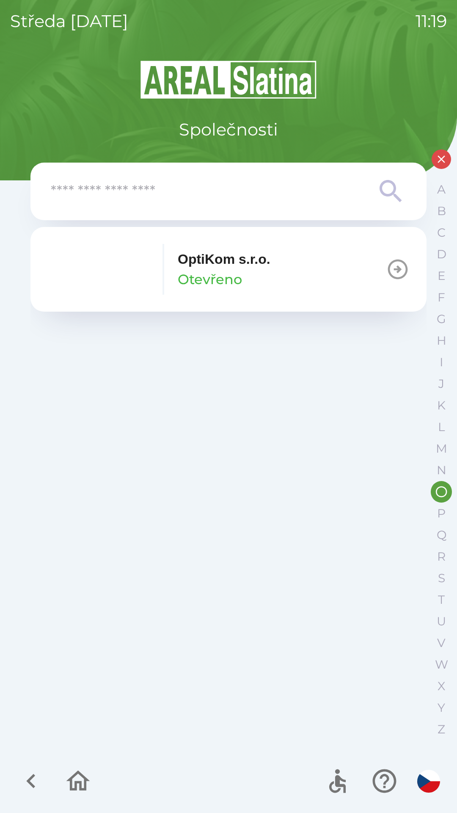
click at [244, 276] on div "OptiKom s.r.o. Otevřeno" at bounding box center [224, 269] width 93 height 41
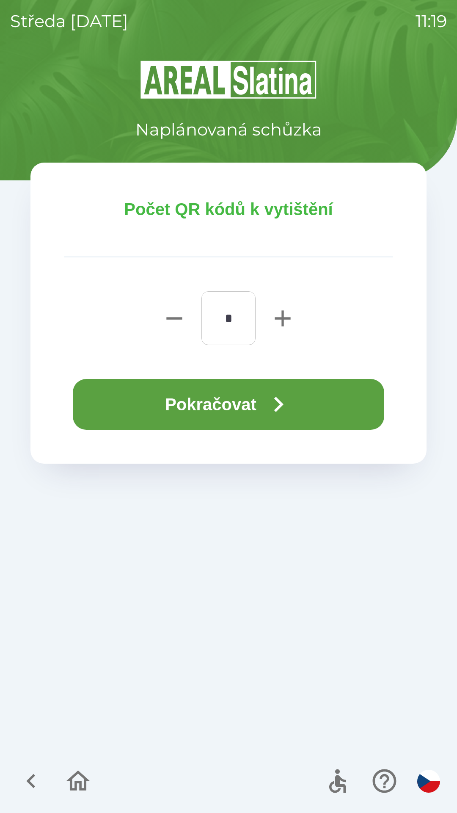
click at [259, 413] on button "Pokračovat" at bounding box center [229, 404] width 312 height 51
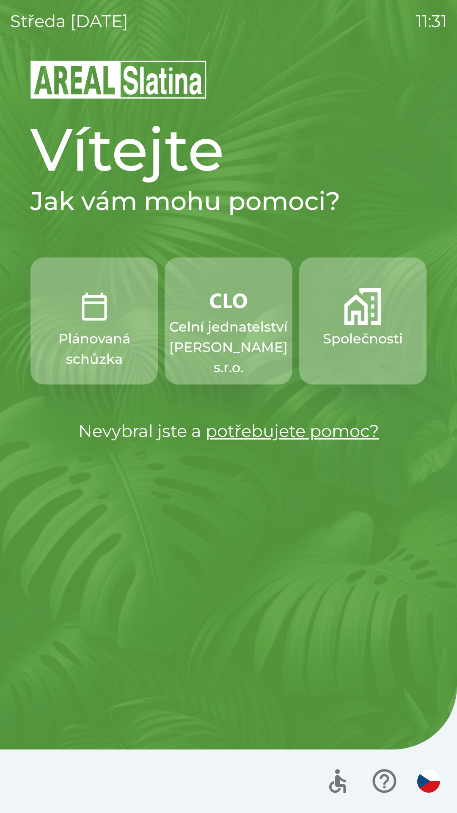
click at [344, 335] on p "Společnosti" at bounding box center [363, 339] width 80 height 20
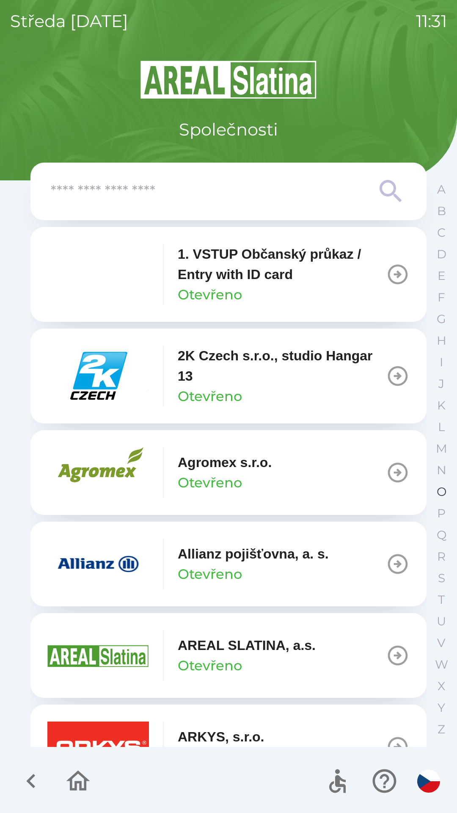
click at [446, 492] on p "O" at bounding box center [442, 492] width 10 height 15
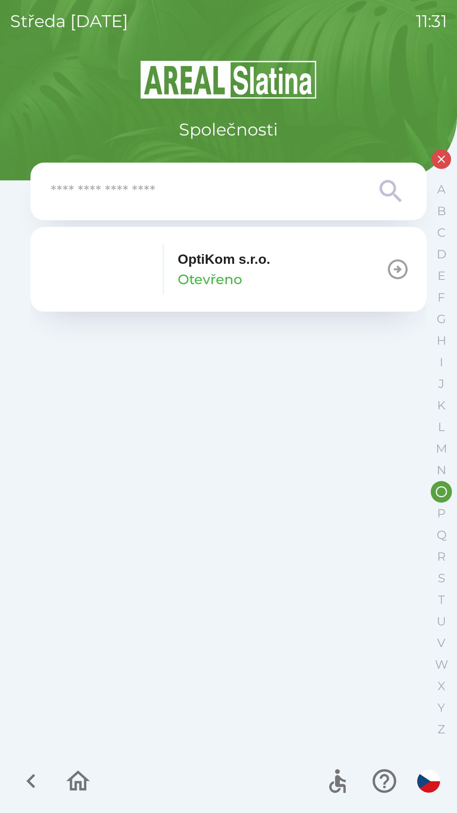
click at [238, 274] on p "Otevřeno" at bounding box center [210, 279] width 64 height 20
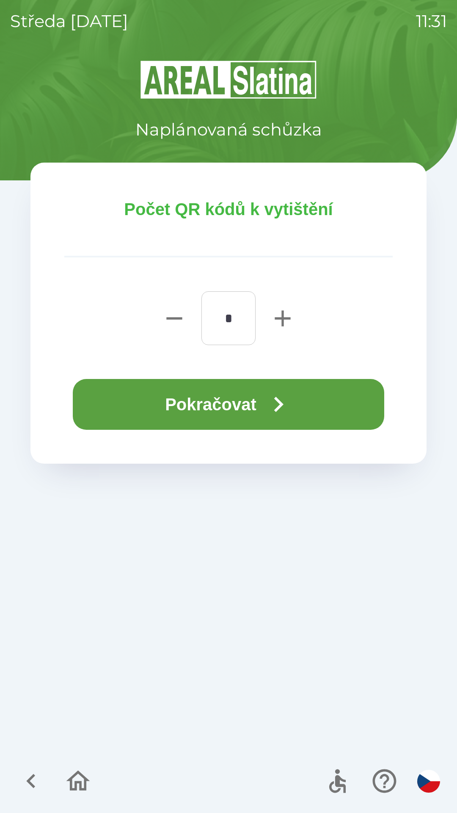
click at [243, 382] on button "Pokračovat" at bounding box center [229, 404] width 312 height 51
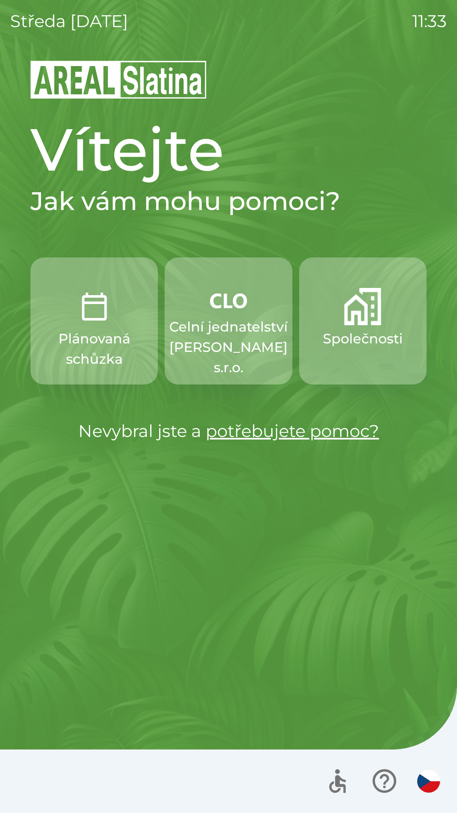
click at [353, 321] on img "button" at bounding box center [362, 306] width 37 height 37
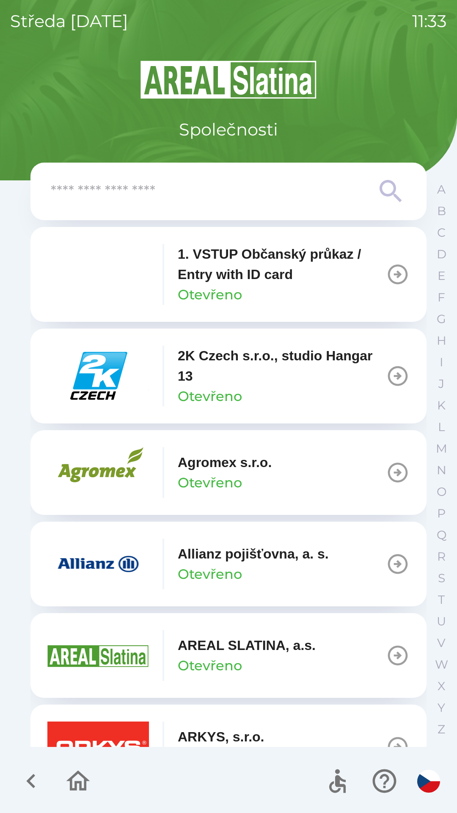
click at [380, 187] on icon at bounding box center [391, 191] width 22 height 22
click at [208, 188] on input "text" at bounding box center [212, 191] width 322 height 23
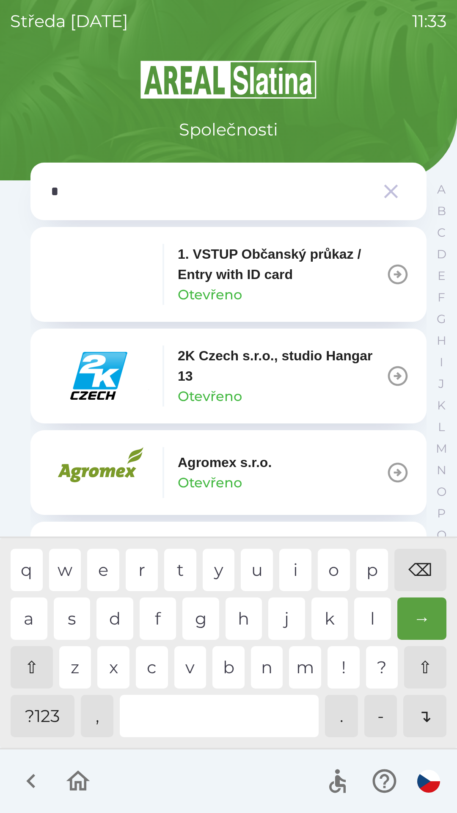
click at [327, 567] on div "o" at bounding box center [334, 570] width 32 height 42
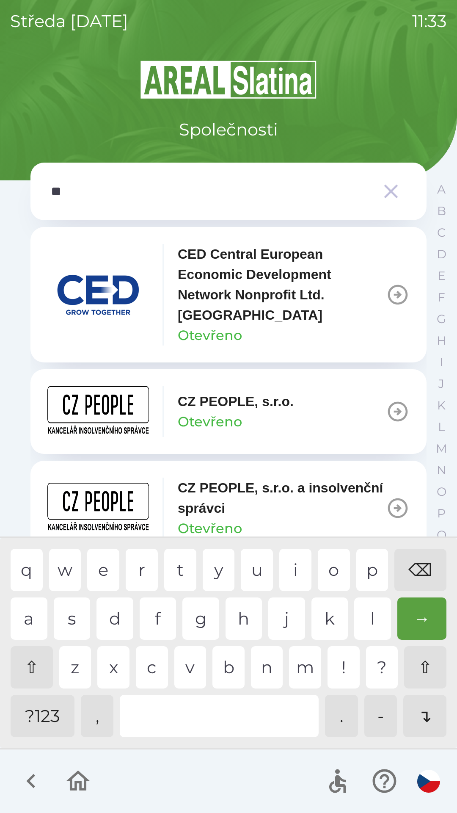
click at [362, 569] on div "p" at bounding box center [373, 570] width 32 height 42
type input "***"
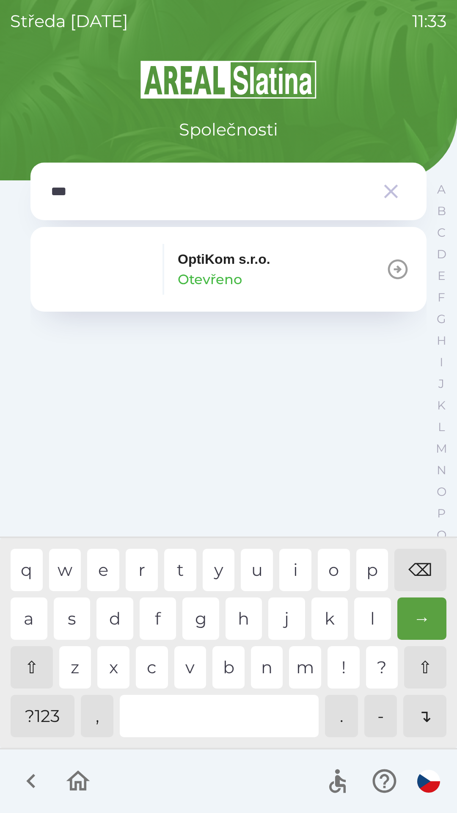
click at [173, 564] on div "t" at bounding box center [180, 570] width 32 height 42
click at [223, 260] on p "OptiKom s.r.o." at bounding box center [224, 259] width 93 height 20
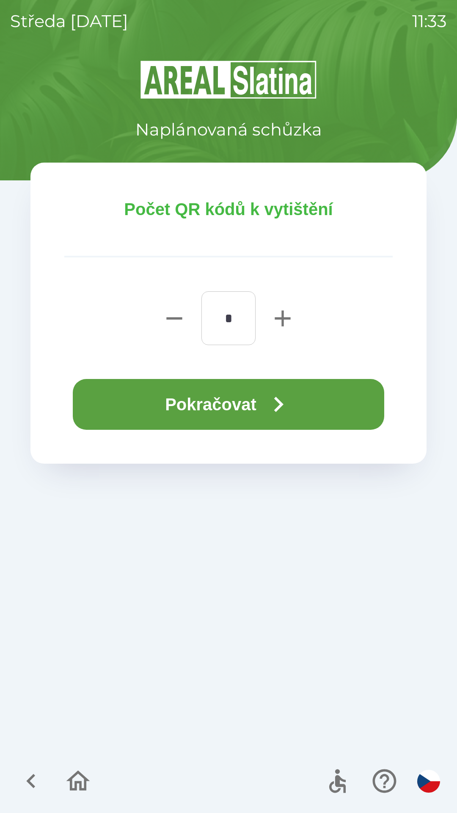
click at [249, 396] on button "Pokračovat" at bounding box center [229, 404] width 312 height 51
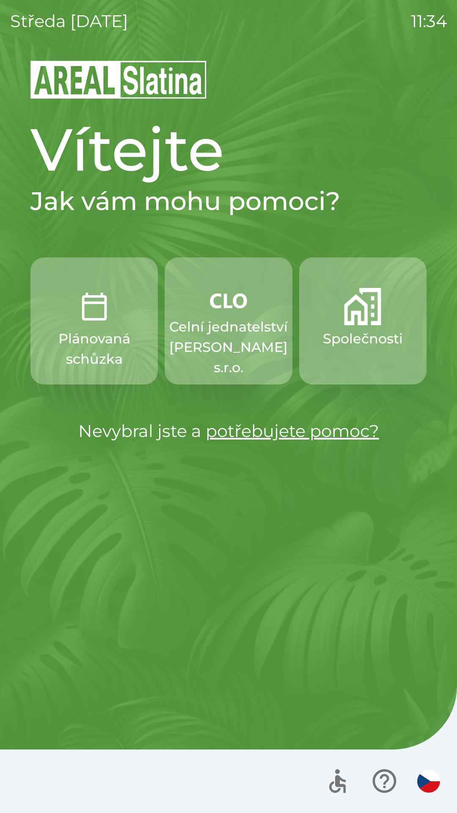
click at [369, 308] on img "button" at bounding box center [362, 306] width 37 height 37
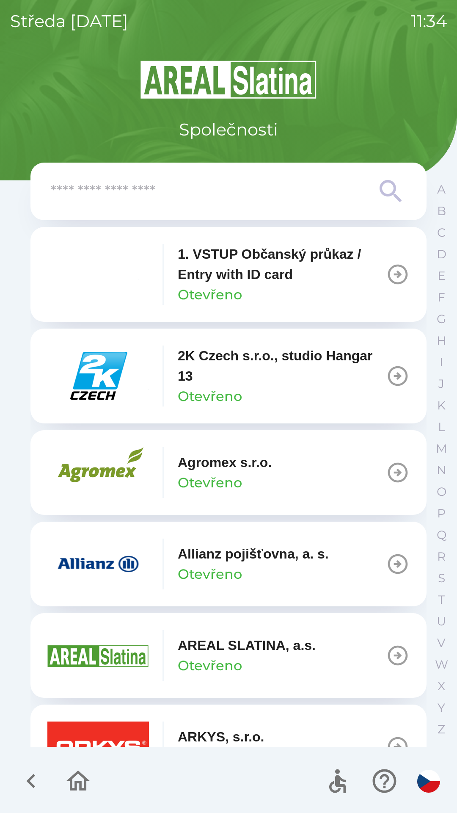
click at [179, 191] on input "text" at bounding box center [212, 191] width 322 height 23
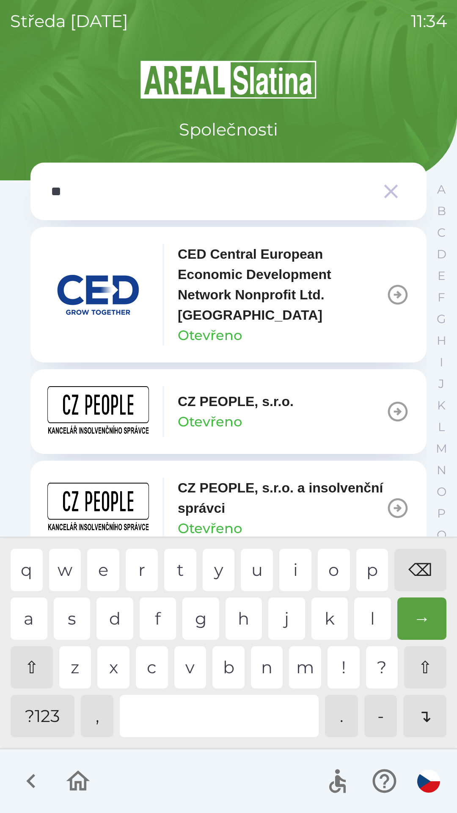
click at [366, 568] on div "p" at bounding box center [373, 570] width 32 height 42
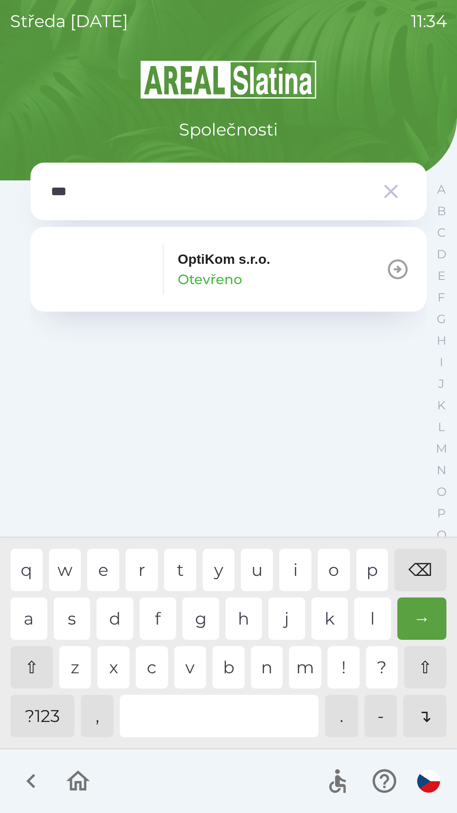
click at [177, 571] on div "t" at bounding box center [180, 570] width 32 height 42
type input "******"
click at [267, 275] on div "OptiKom s.r.o. Otevřeno" at bounding box center [224, 269] width 93 height 41
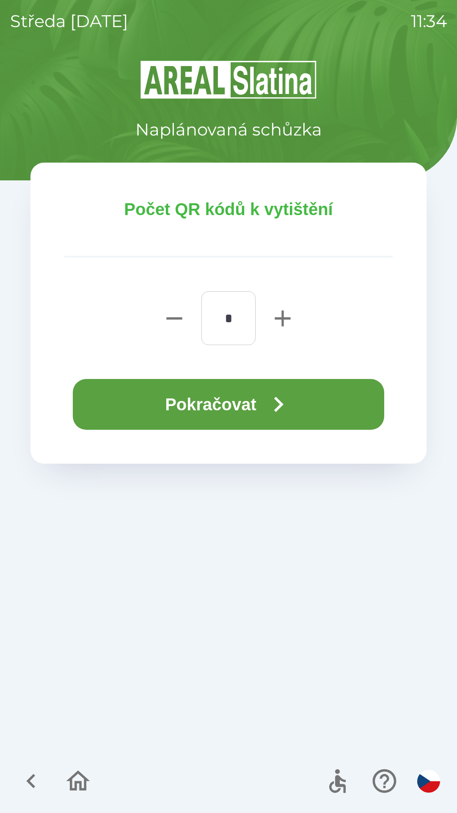
click at [302, 407] on button "Pokračovat" at bounding box center [229, 404] width 312 height 51
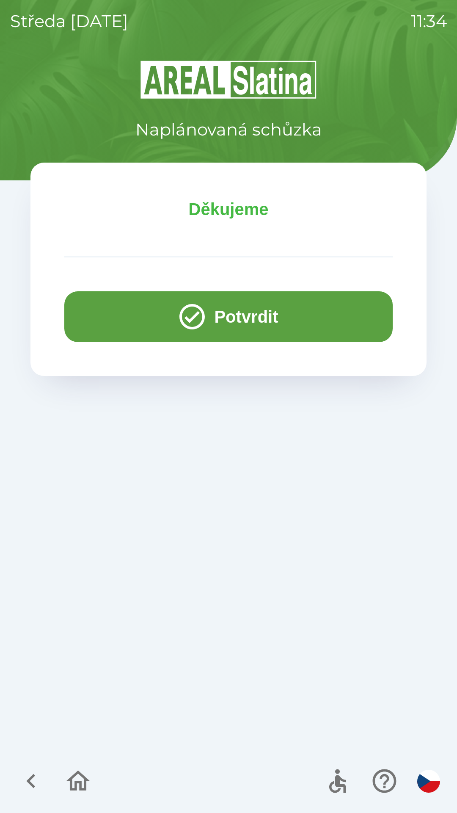
click at [220, 325] on button "Potvrdit" at bounding box center [228, 316] width 329 height 51
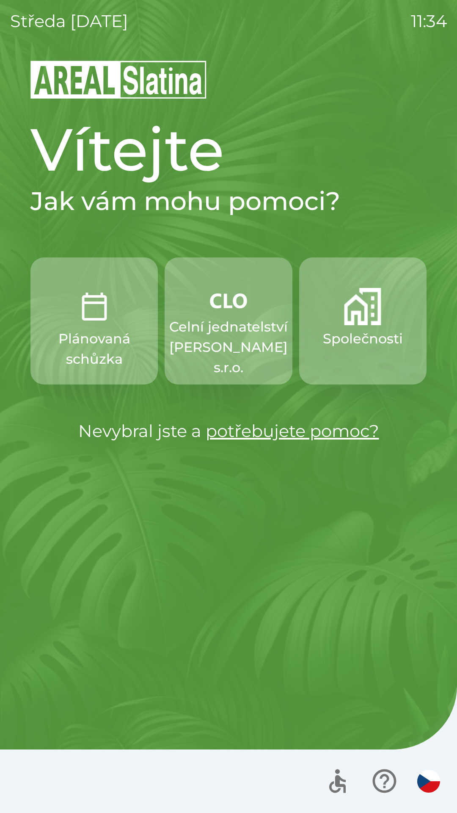
click at [354, 320] on img "button" at bounding box center [362, 306] width 37 height 37
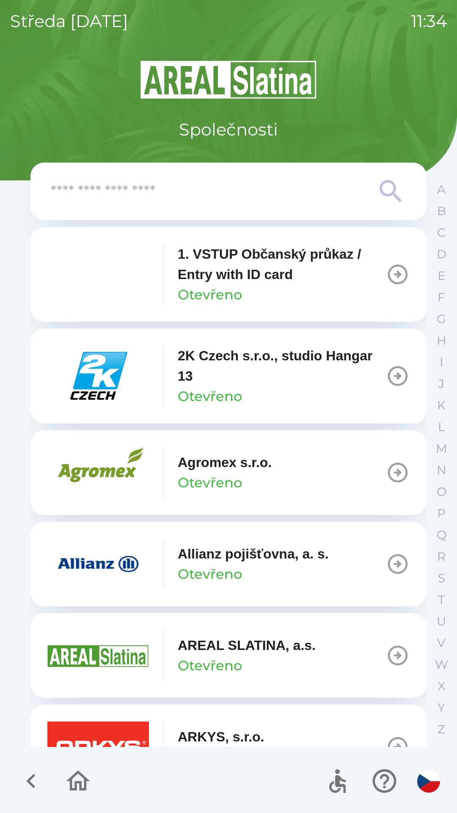
click at [264, 189] on input "text" at bounding box center [212, 191] width 322 height 23
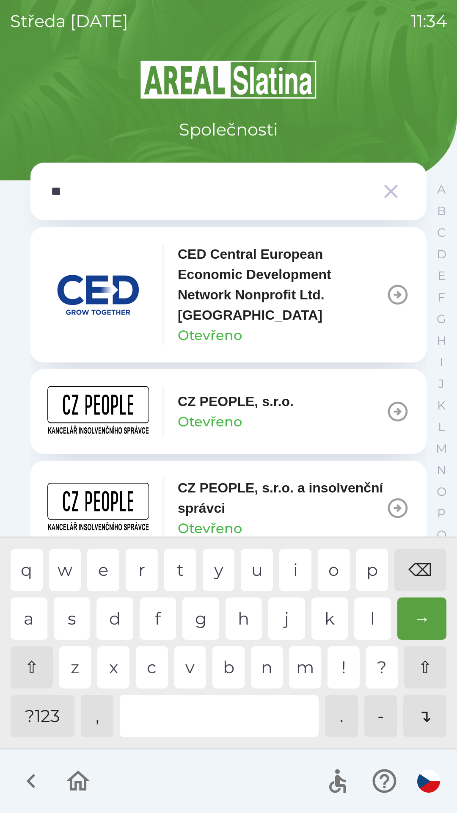
type input "***"
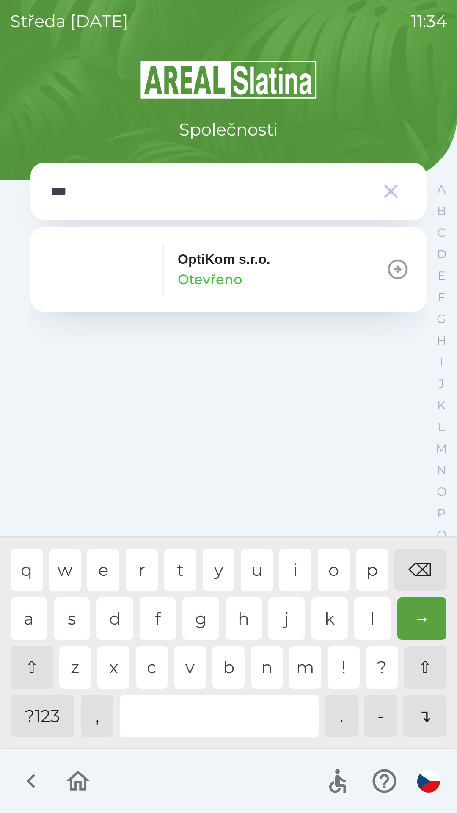
click at [249, 278] on div "OptiKom s.r.o. Otevřeno" at bounding box center [224, 269] width 93 height 41
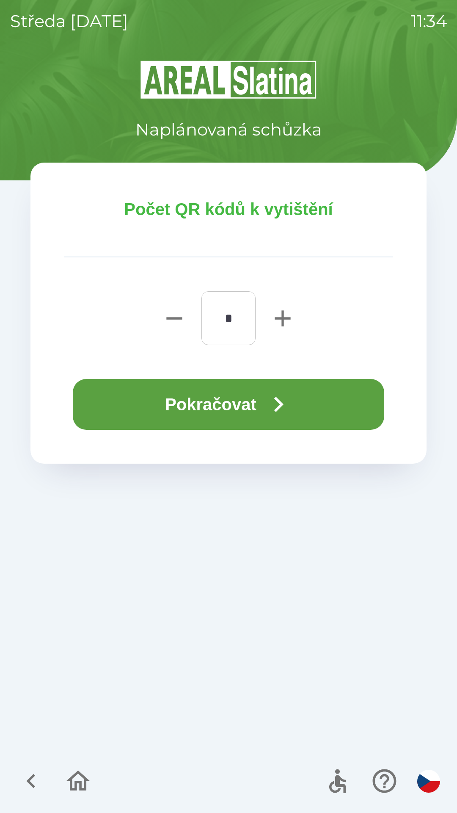
click at [238, 411] on button "Pokračovat" at bounding box center [229, 404] width 312 height 51
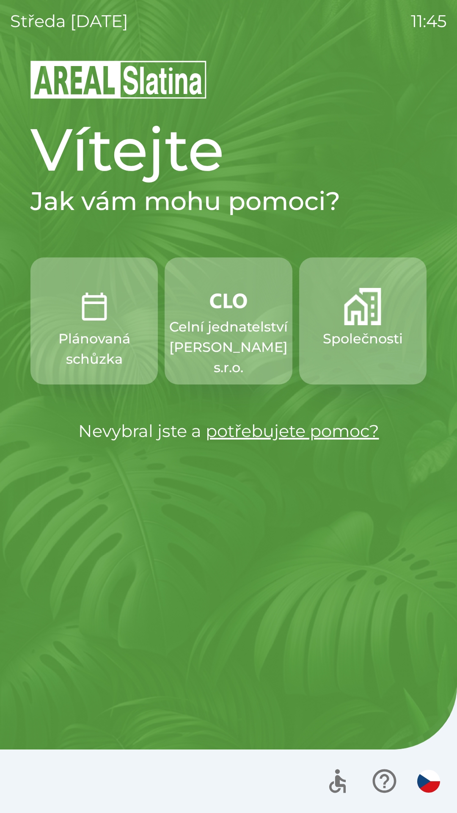
click at [367, 327] on button "Společnosti" at bounding box center [362, 321] width 127 height 127
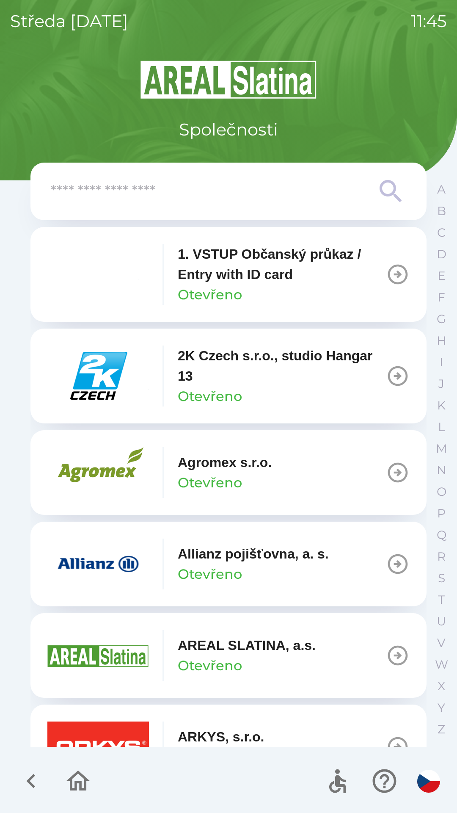
click at [188, 199] on input "text" at bounding box center [212, 191] width 322 height 23
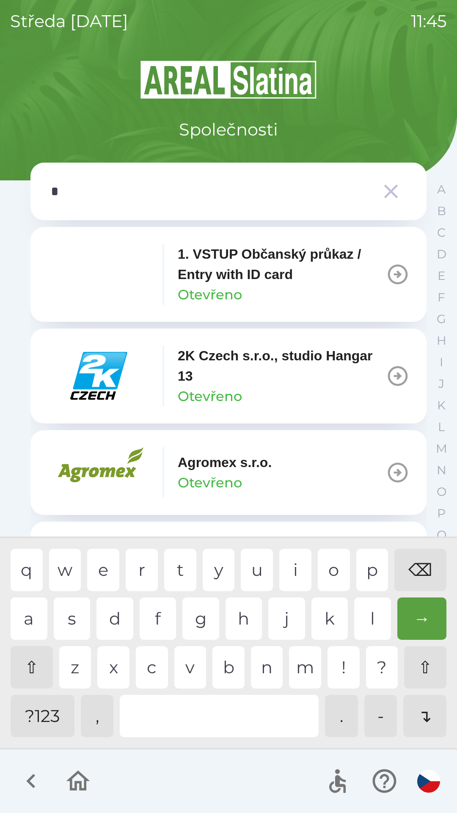
click at [337, 559] on div "o" at bounding box center [334, 570] width 32 height 42
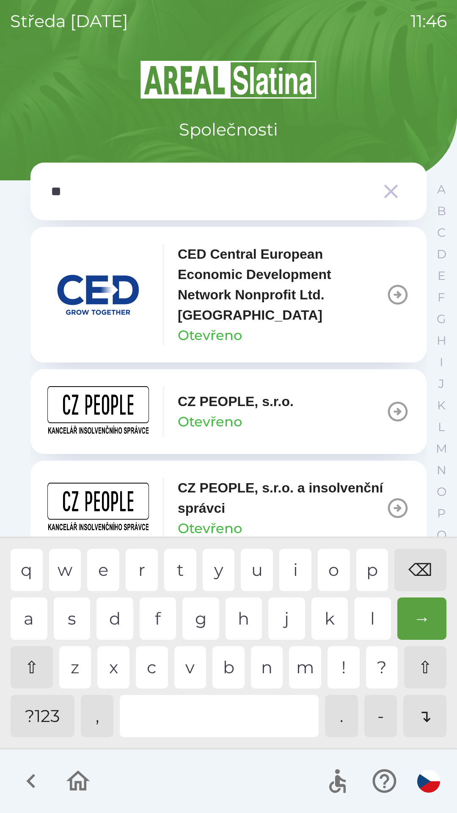
click at [414, 571] on div "⌫" at bounding box center [421, 570] width 52 height 42
type input "***"
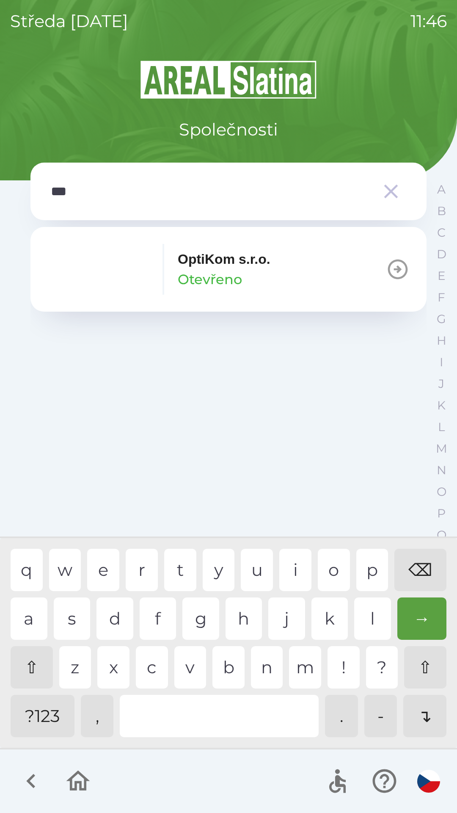
click at [214, 268] on p "OptiKom s.r.o." at bounding box center [224, 259] width 93 height 20
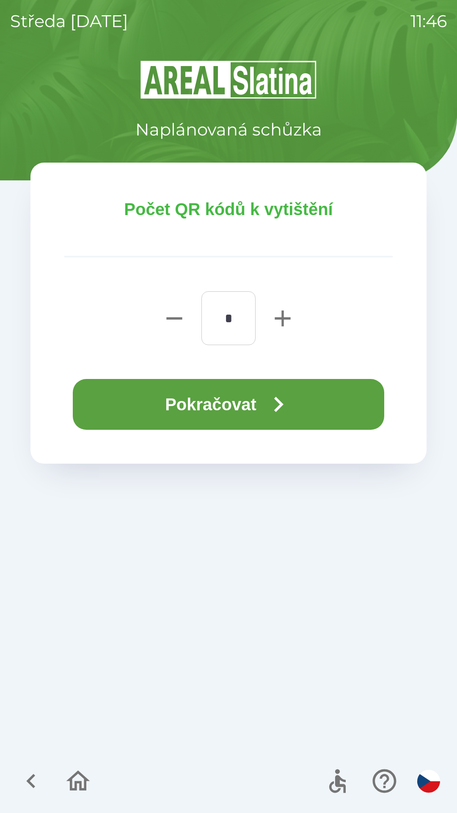
click at [213, 396] on button "Pokračovat" at bounding box center [229, 404] width 312 height 51
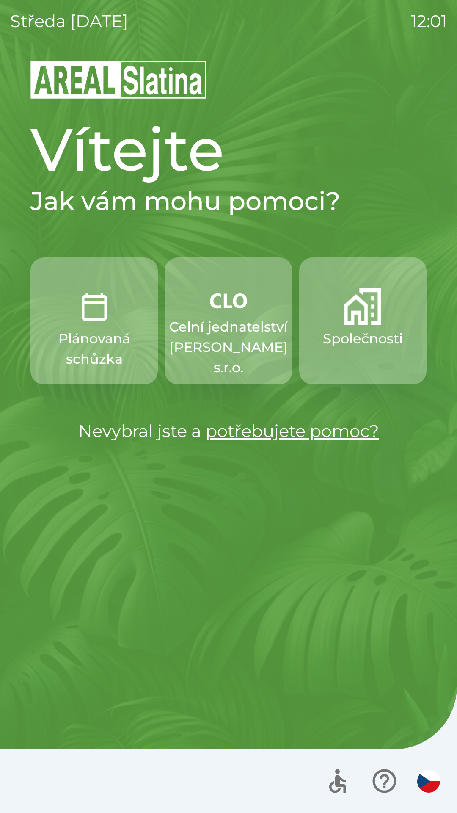
click at [378, 328] on button "Společnosti" at bounding box center [362, 321] width 127 height 127
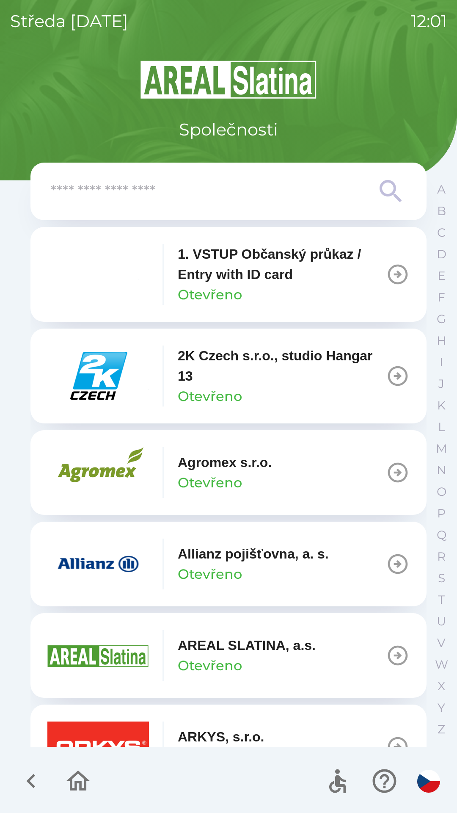
click at [249, 200] on input "text" at bounding box center [212, 191] width 322 height 23
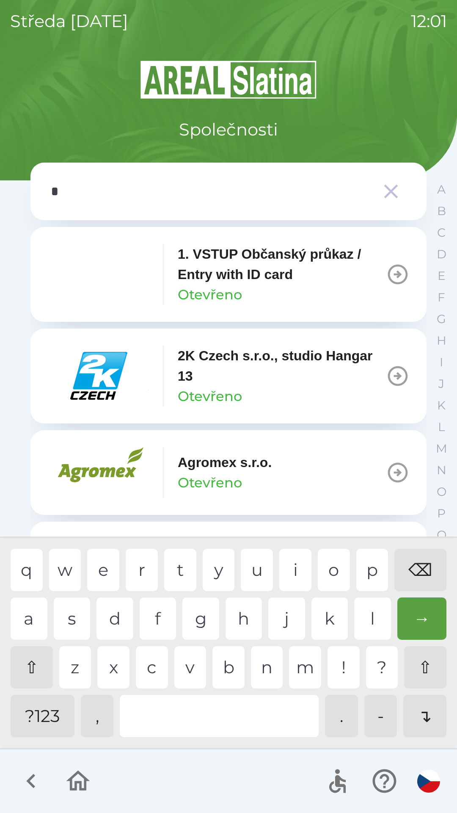
click at [326, 567] on div "o" at bounding box center [334, 570] width 32 height 42
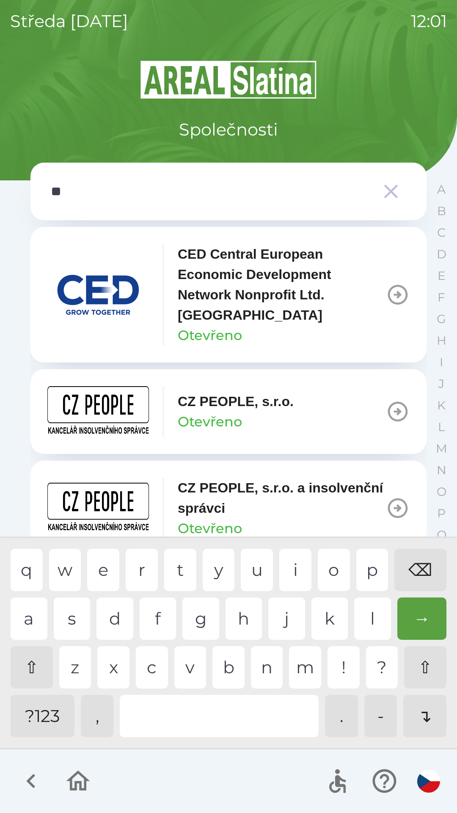
click at [371, 572] on div "p" at bounding box center [373, 570] width 32 height 42
click at [409, 569] on div "⌫" at bounding box center [421, 570] width 52 height 42
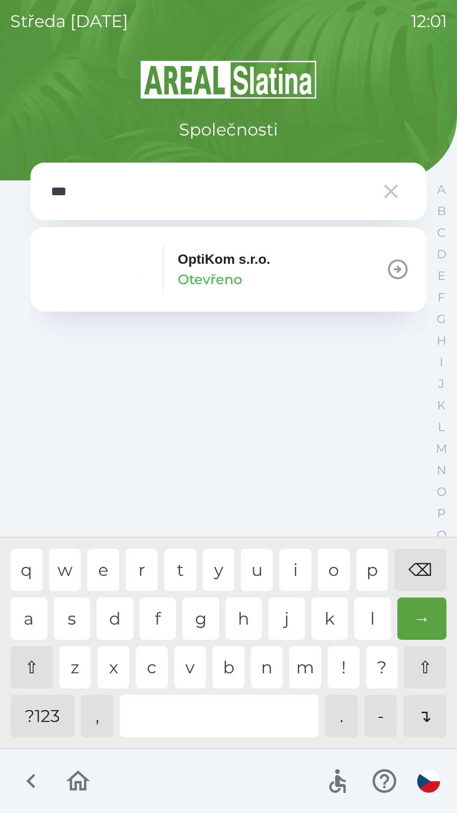
type input "****"
click at [263, 269] on p "OptiKom s.r.o." at bounding box center [224, 259] width 93 height 20
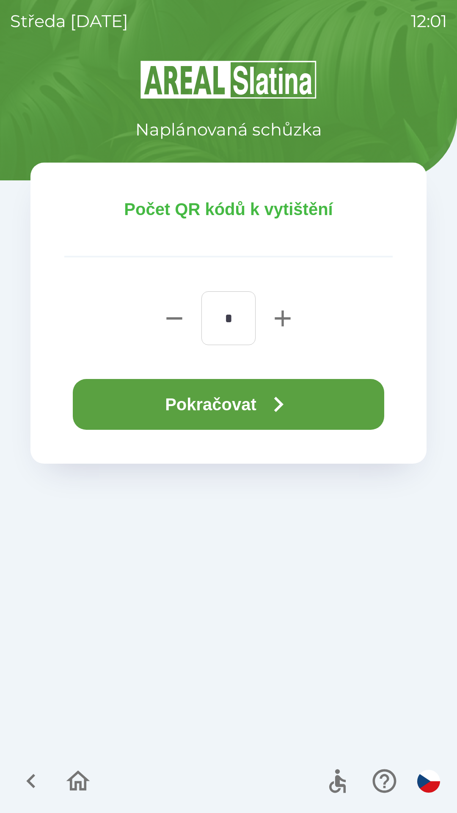
click at [255, 399] on button "Pokračovat" at bounding box center [229, 404] width 312 height 51
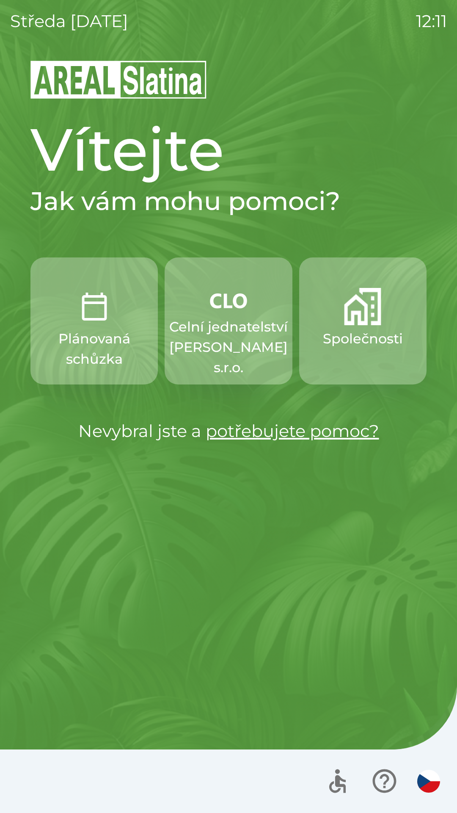
click at [371, 327] on button "Společnosti" at bounding box center [362, 321] width 127 height 127
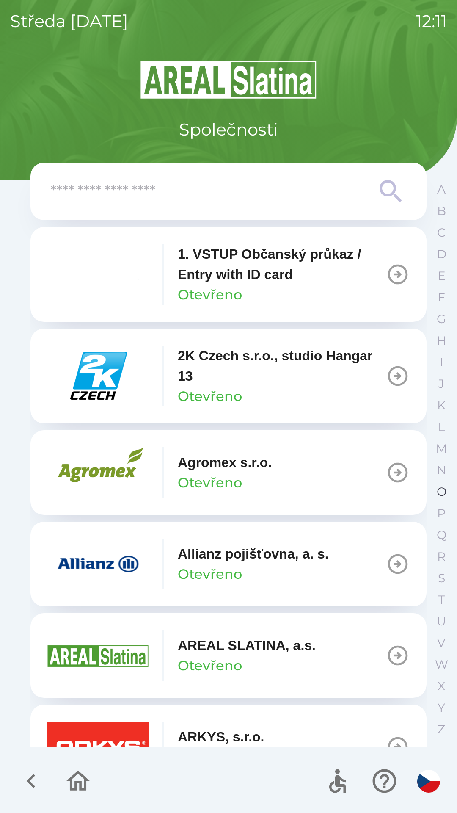
click at [437, 490] on p "O" at bounding box center [442, 492] width 10 height 15
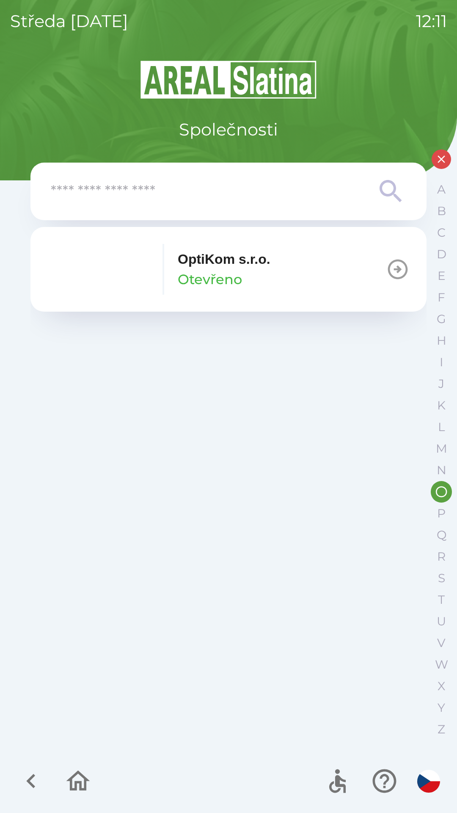
click at [249, 273] on div "OptiKom s.r.o. Otevřeno" at bounding box center [224, 269] width 93 height 41
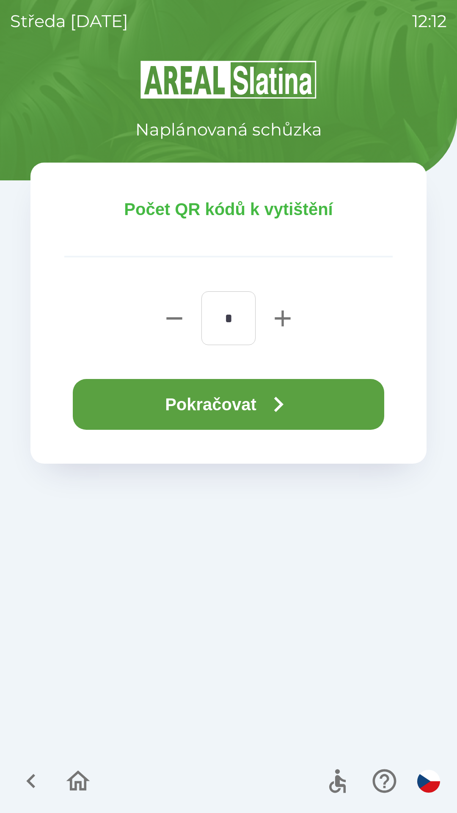
click at [230, 406] on button "Pokračovat" at bounding box center [229, 404] width 312 height 51
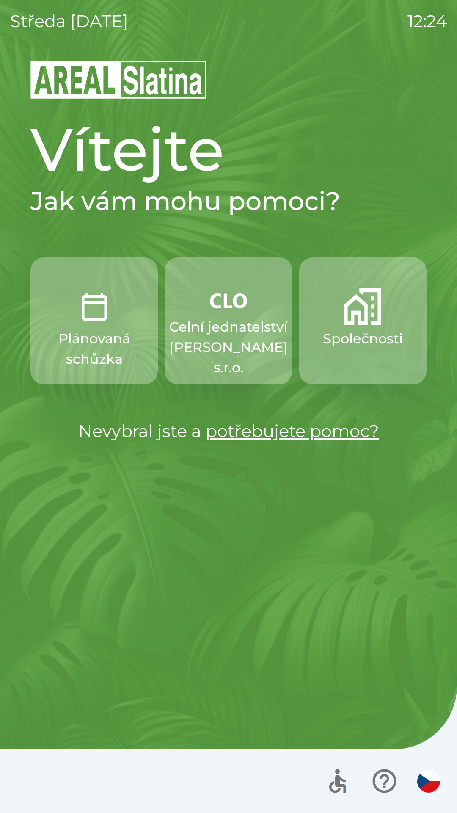
click at [374, 310] on img "button" at bounding box center [362, 306] width 37 height 37
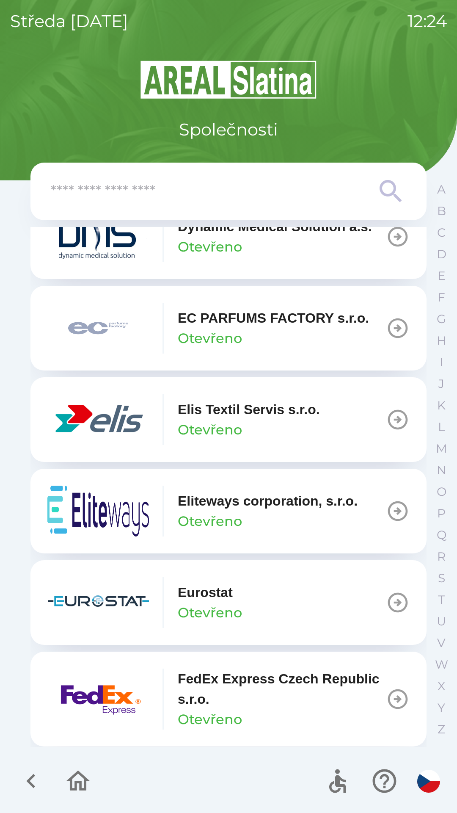
scroll to position [2136, 0]
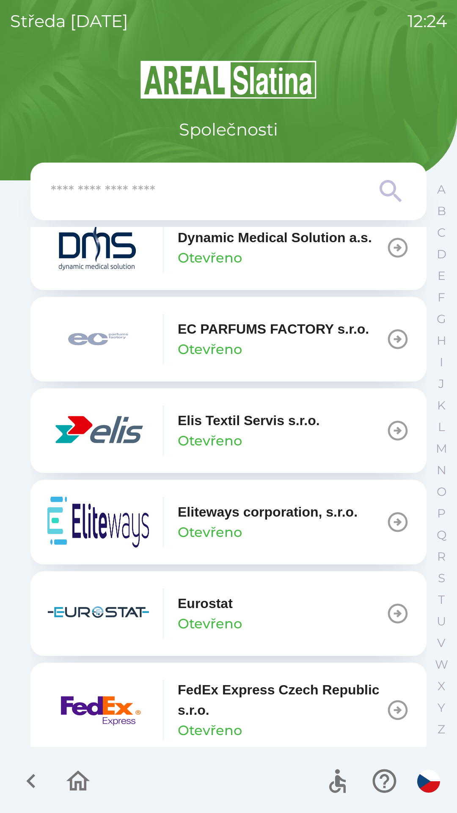
click at [256, 423] on p "Elis Textil Servis s.r.o." at bounding box center [249, 420] width 142 height 20
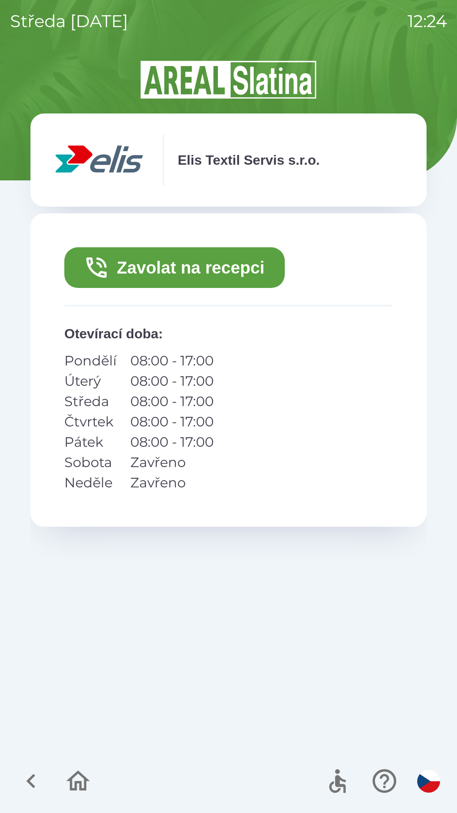
click at [200, 269] on button "Zavolat na recepci" at bounding box center [174, 267] width 221 height 41
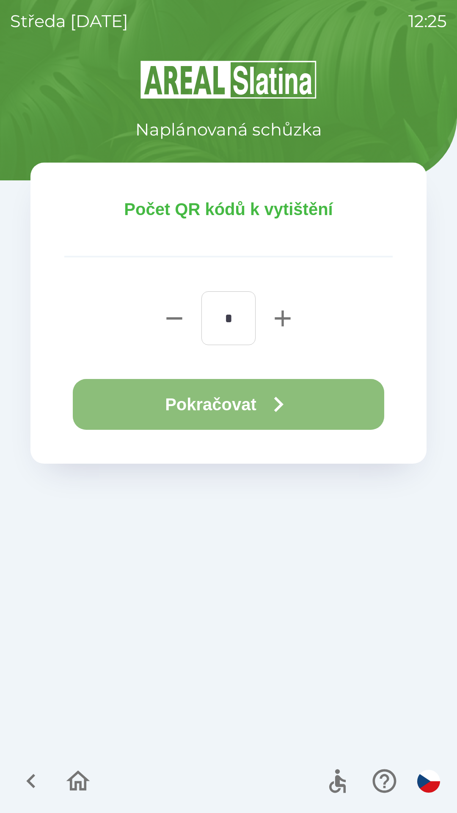
click at [250, 395] on button "Pokračovat" at bounding box center [229, 404] width 312 height 51
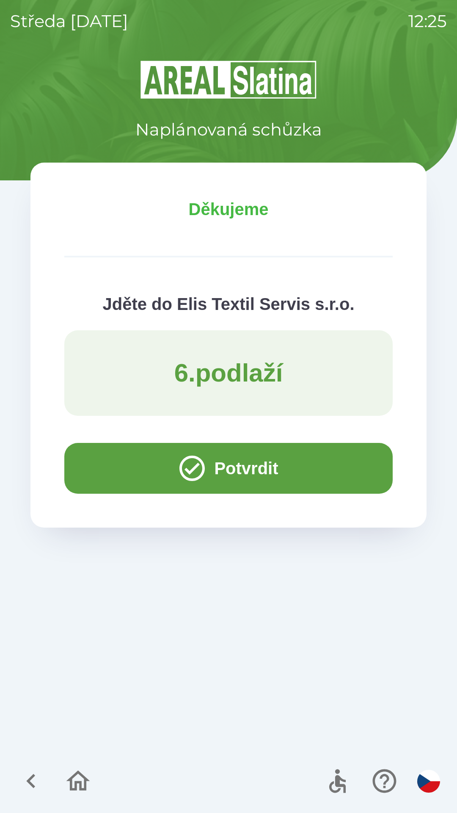
click at [230, 459] on button "Potvrdit" at bounding box center [228, 468] width 329 height 51
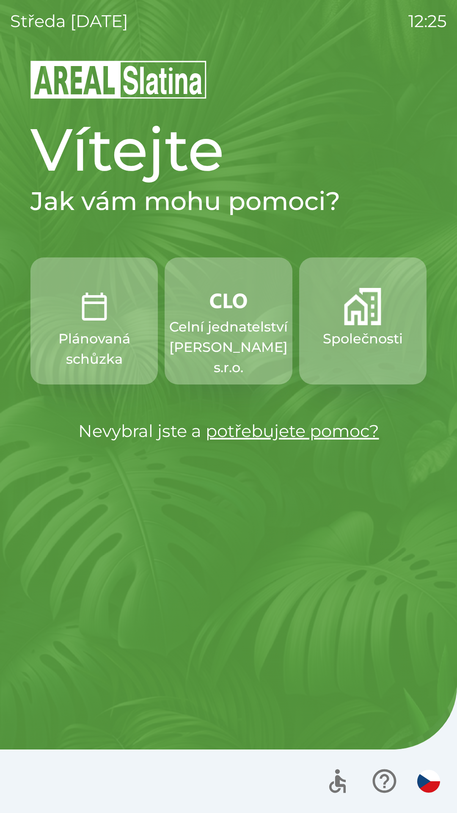
click at [230, 320] on p "Celní jednatelství [PERSON_NAME] s.r.o." at bounding box center [228, 347] width 119 height 61
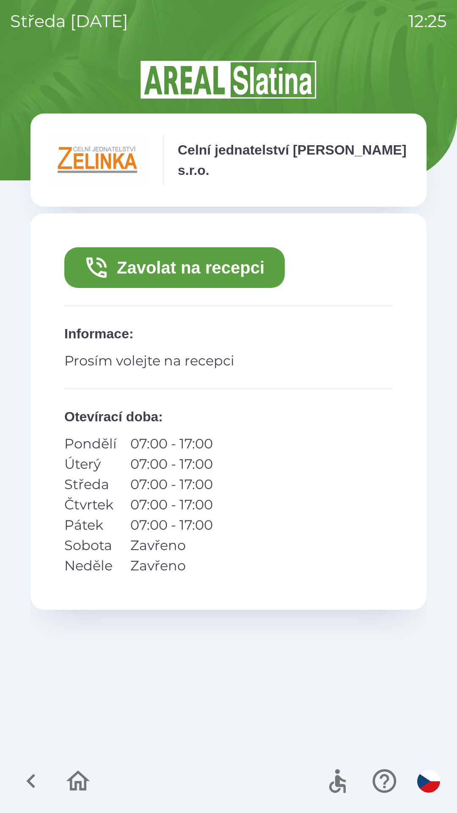
click at [168, 263] on button "Zavolat na recepci" at bounding box center [174, 267] width 221 height 41
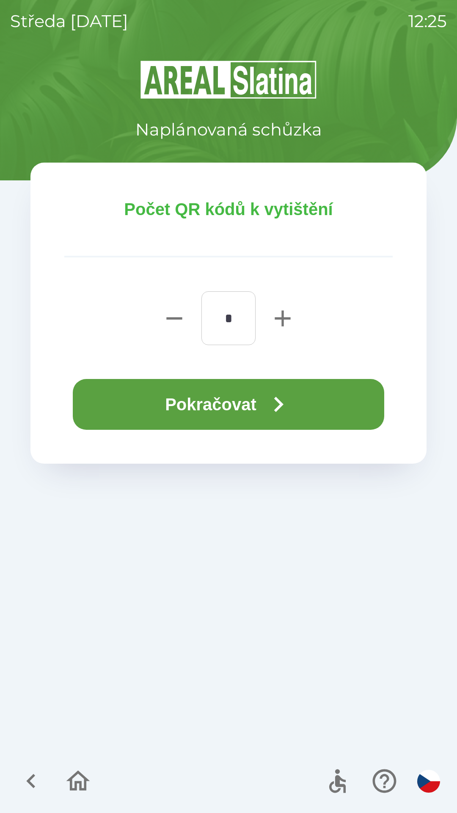
click at [222, 400] on button "Pokračovat" at bounding box center [229, 404] width 312 height 51
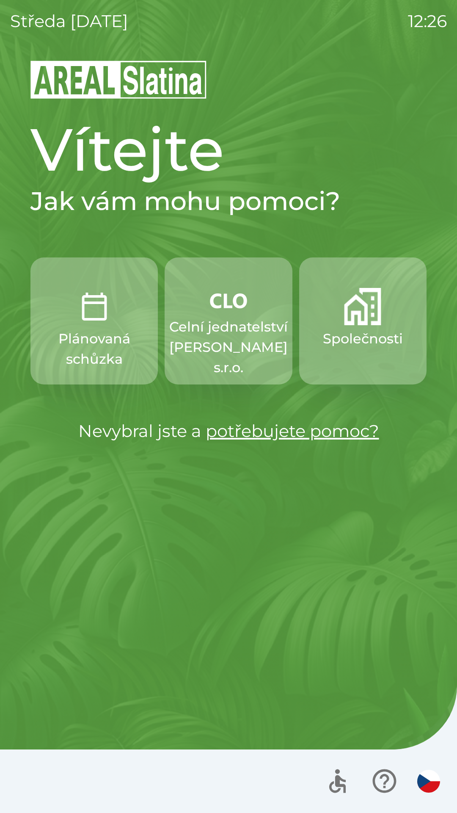
click at [349, 330] on p "Společnosti" at bounding box center [363, 339] width 80 height 20
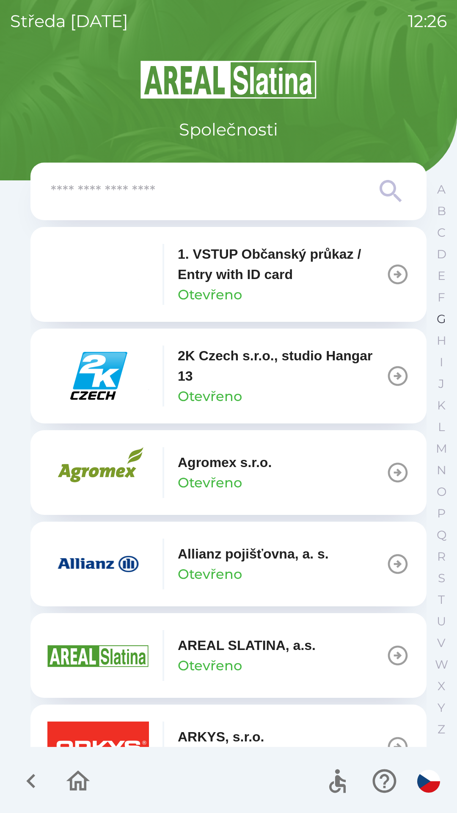
click at [433, 319] on button "G" at bounding box center [441, 319] width 21 height 22
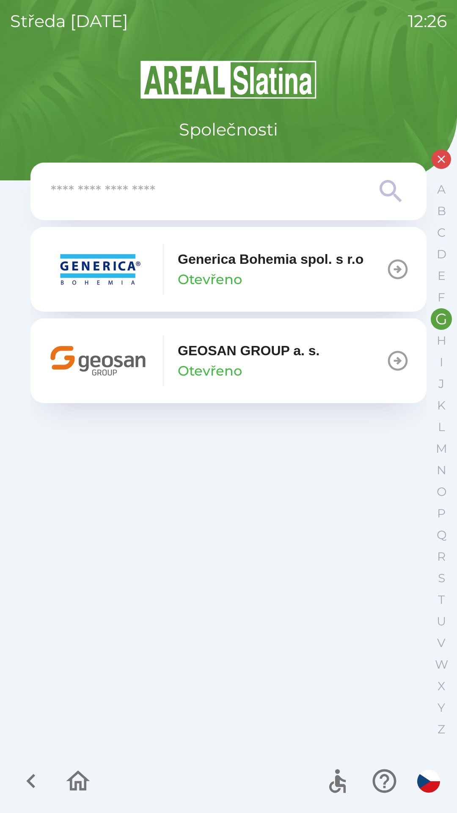
click at [262, 363] on div "GEOSAN GROUP a. s. Otevřeno" at bounding box center [249, 361] width 142 height 41
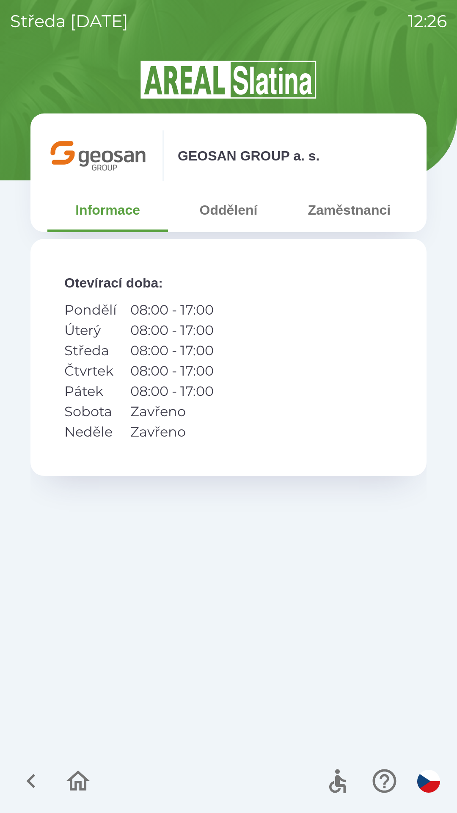
click at [335, 210] on button "Zaměstnanci" at bounding box center [349, 210] width 121 height 30
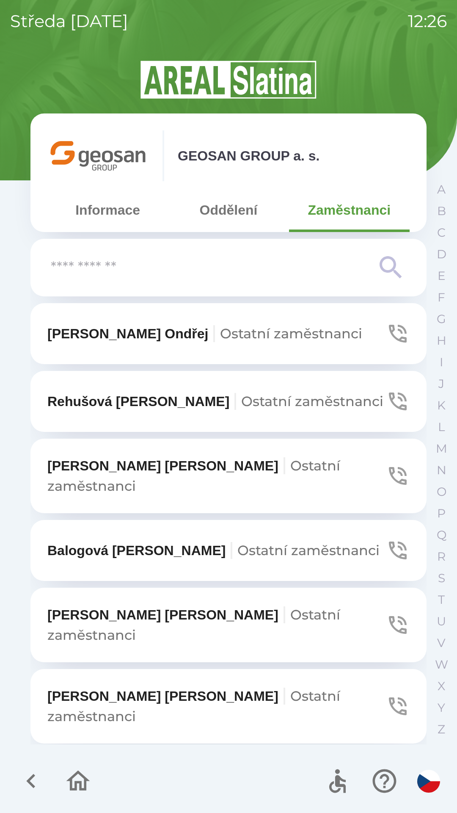
click at [137, 669] on button "[PERSON_NAME] zaměstnanci" at bounding box center [228, 706] width 396 height 75
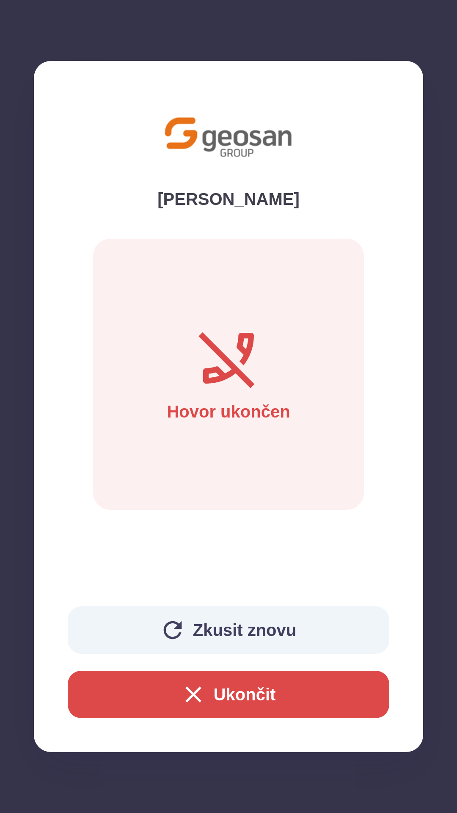
click at [261, 693] on button "Ukončit" at bounding box center [229, 694] width 322 height 47
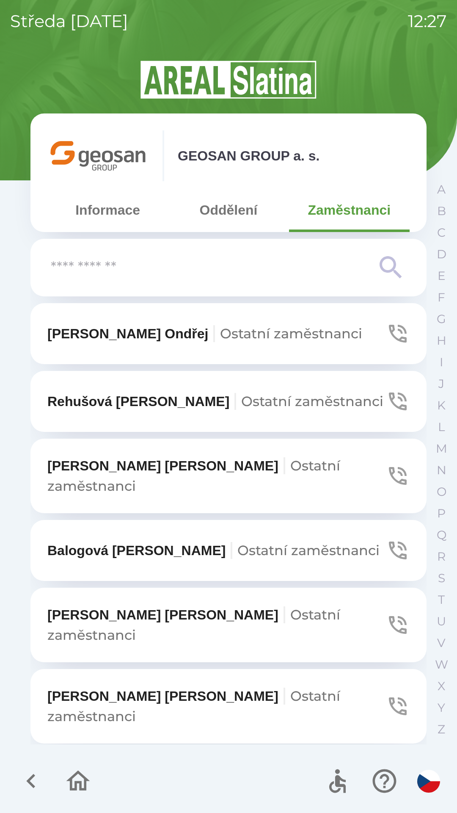
click at [82, 774] on icon "button" at bounding box center [78, 781] width 28 height 28
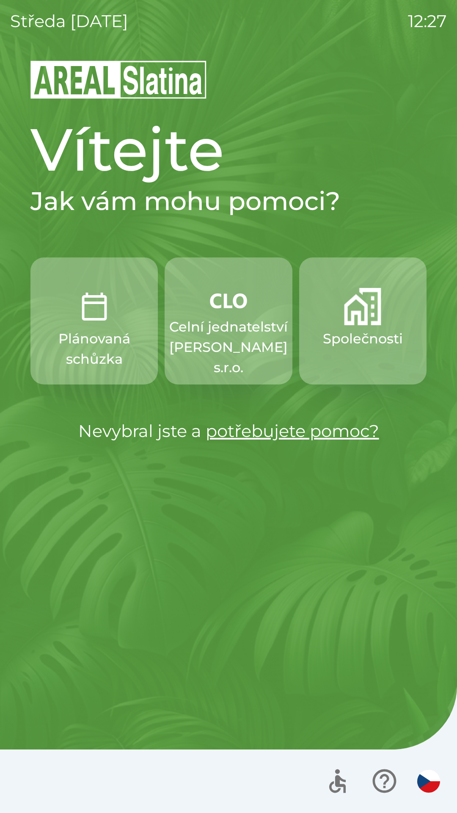
click at [210, 302] on img "button" at bounding box center [228, 300] width 37 height 25
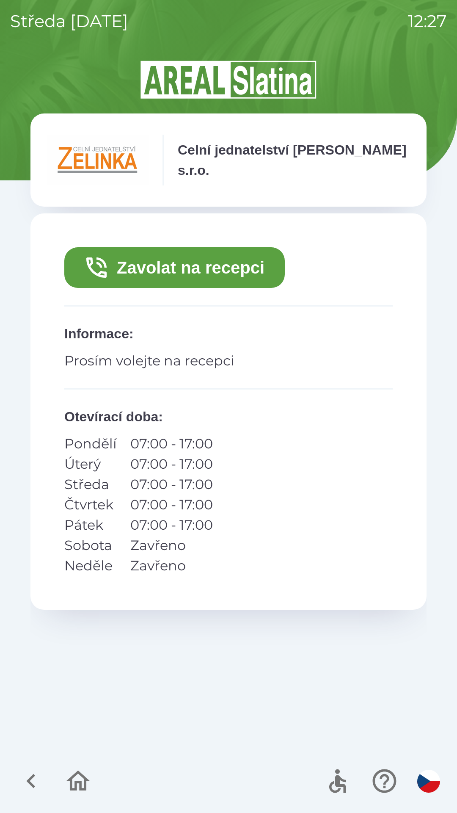
click at [191, 260] on button "Zavolat na recepci" at bounding box center [174, 267] width 221 height 41
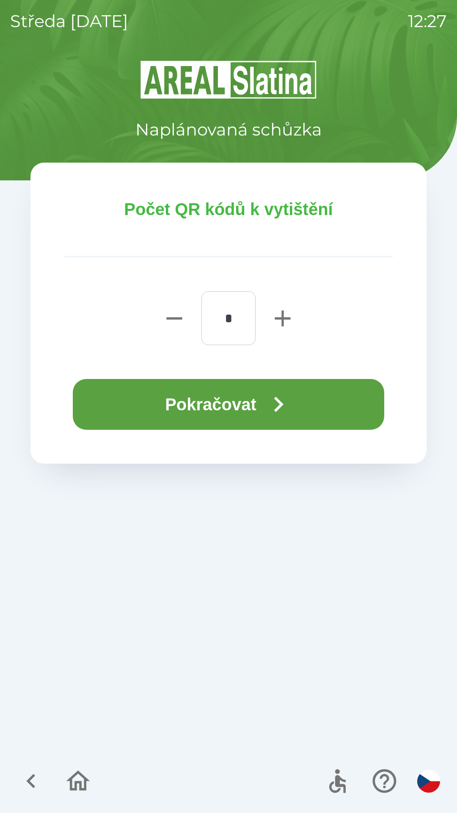
click at [152, 416] on button "Pokračovat" at bounding box center [229, 404] width 312 height 51
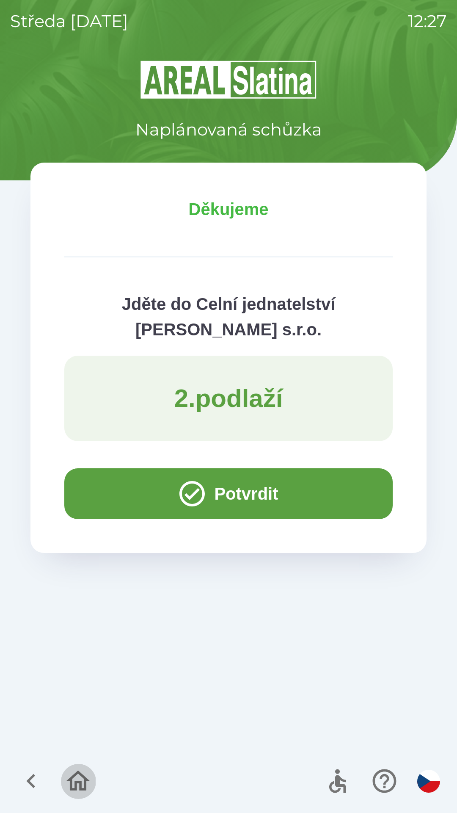
click at [70, 778] on icon "button" at bounding box center [79, 781] width 24 height 20
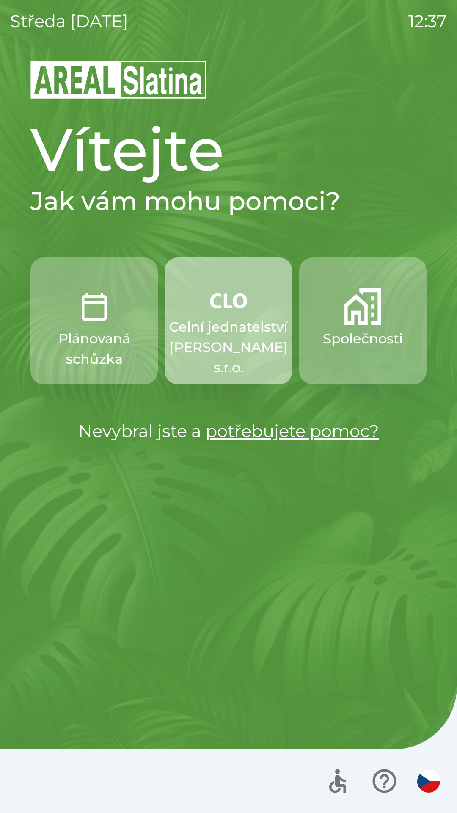
click at [231, 324] on p "Celní jednatelství [PERSON_NAME] s.r.o." at bounding box center [228, 347] width 119 height 61
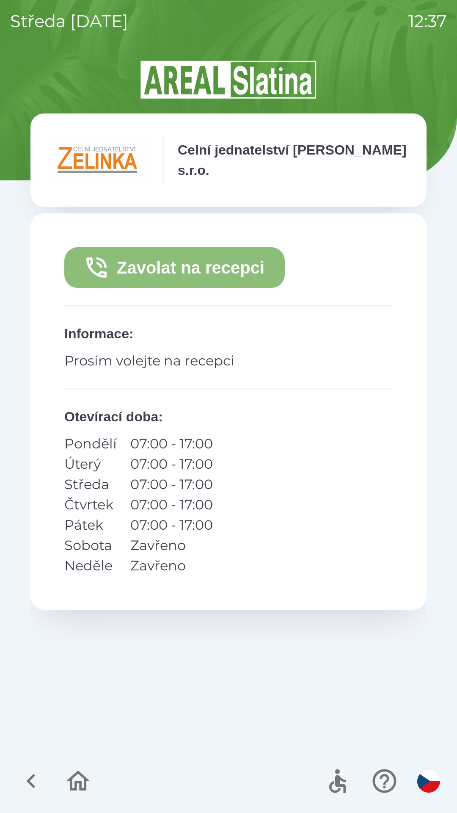
click at [185, 273] on button "Zavolat na recepci" at bounding box center [174, 267] width 221 height 41
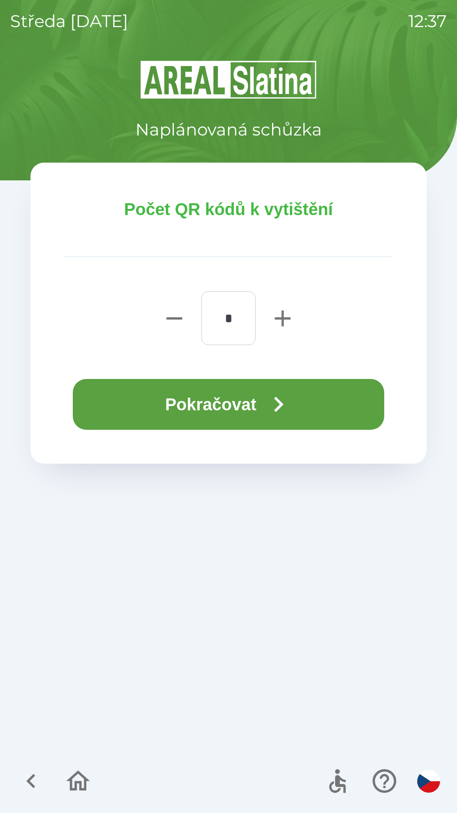
click at [211, 403] on button "Pokračovat" at bounding box center [229, 404] width 312 height 51
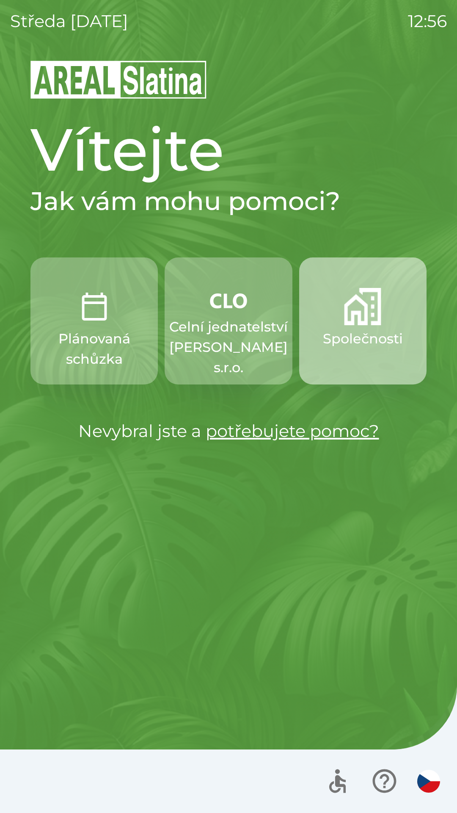
click at [349, 336] on p "Společnosti" at bounding box center [363, 339] width 80 height 20
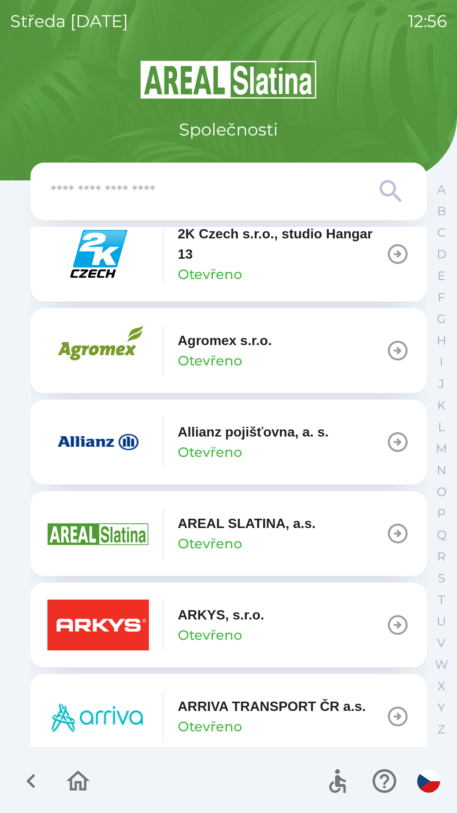
scroll to position [105, 0]
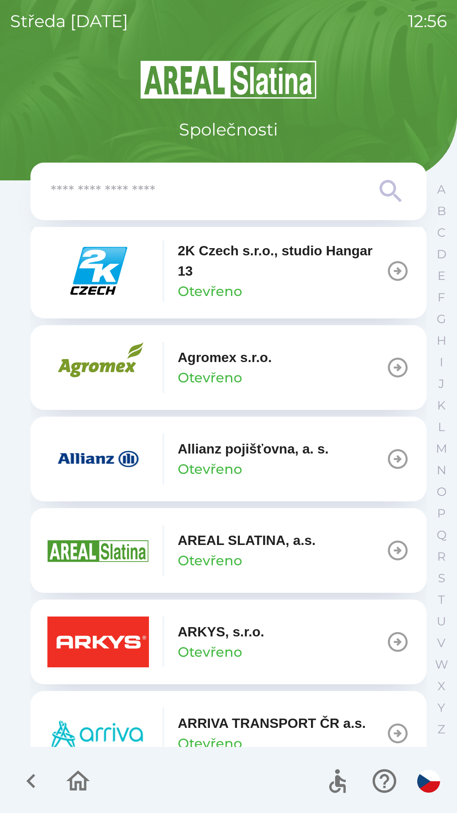
click at [35, 779] on icon "button" at bounding box center [31, 781] width 28 height 28
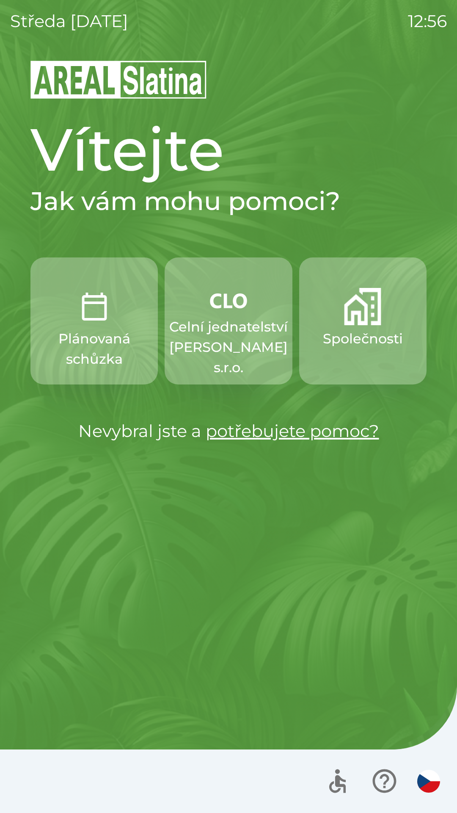
click at [104, 352] on p "Plánovaná schůzka" at bounding box center [94, 349] width 87 height 41
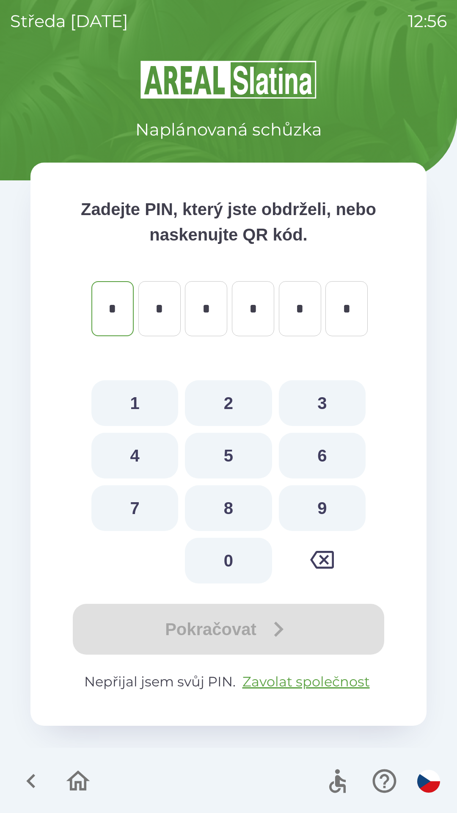
click at [74, 770] on icon "button" at bounding box center [78, 781] width 28 height 28
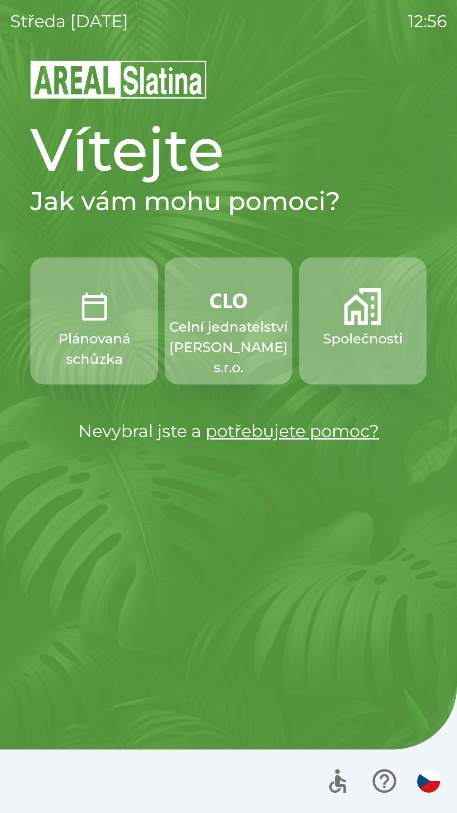
click at [363, 356] on button "Společnosti" at bounding box center [362, 321] width 127 height 127
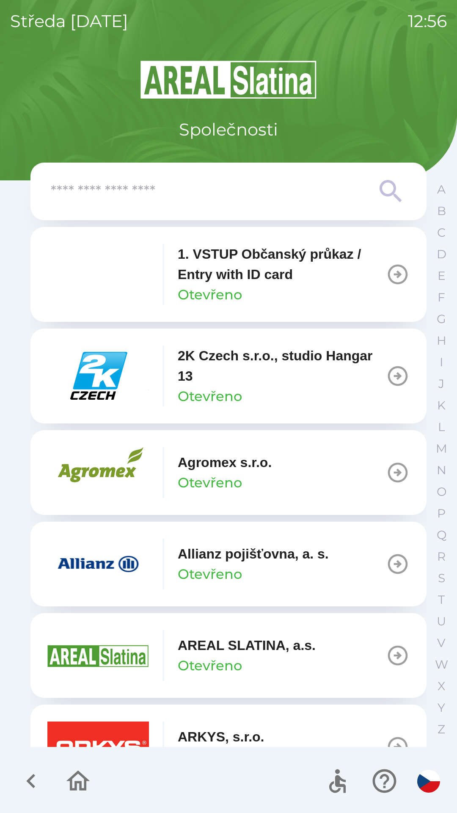
click at [240, 190] on input "text" at bounding box center [212, 191] width 322 height 23
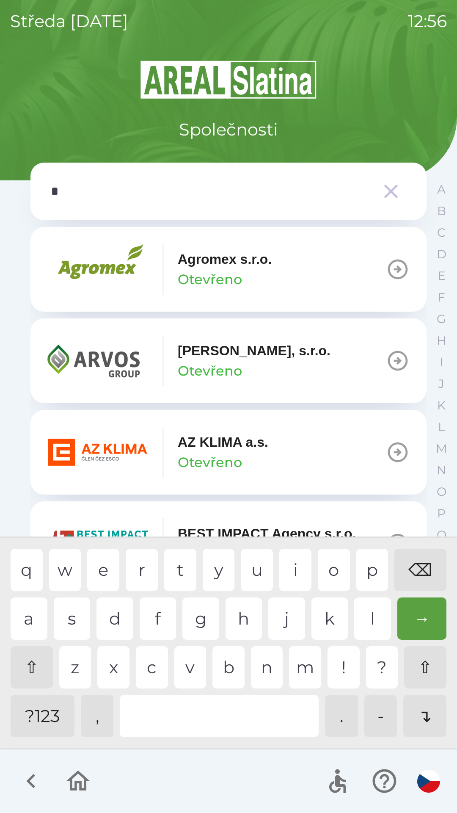
click at [310, 673] on div "m" at bounding box center [305, 667] width 32 height 42
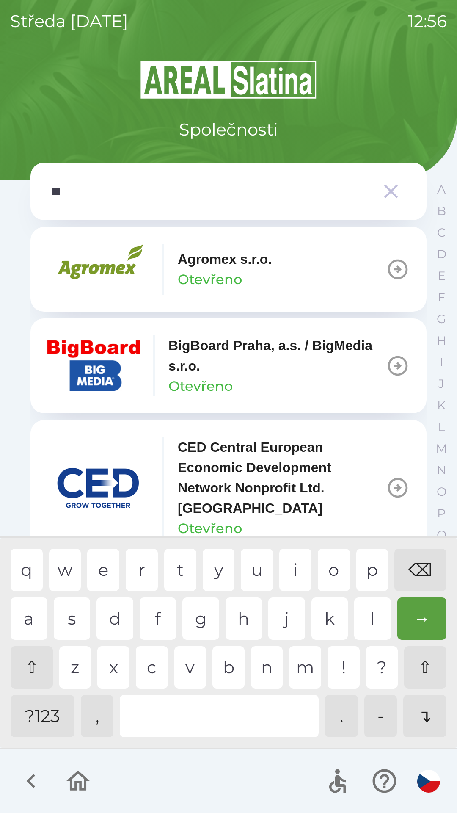
click at [102, 563] on div "e" at bounding box center [103, 570] width 32 height 42
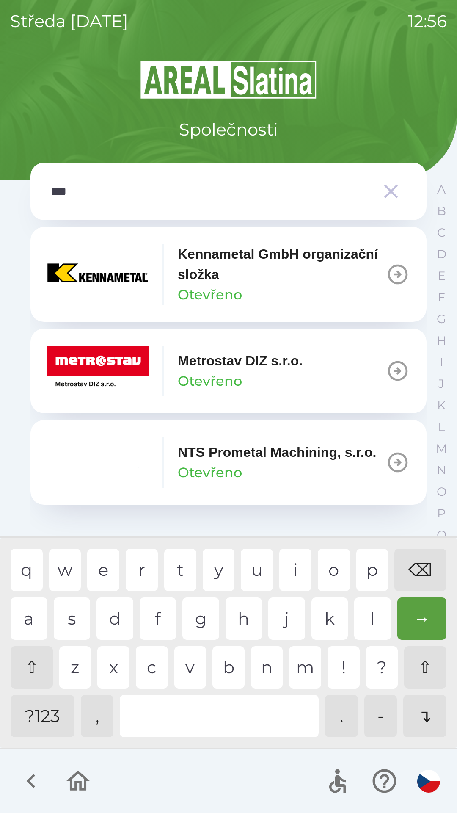
type input "****"
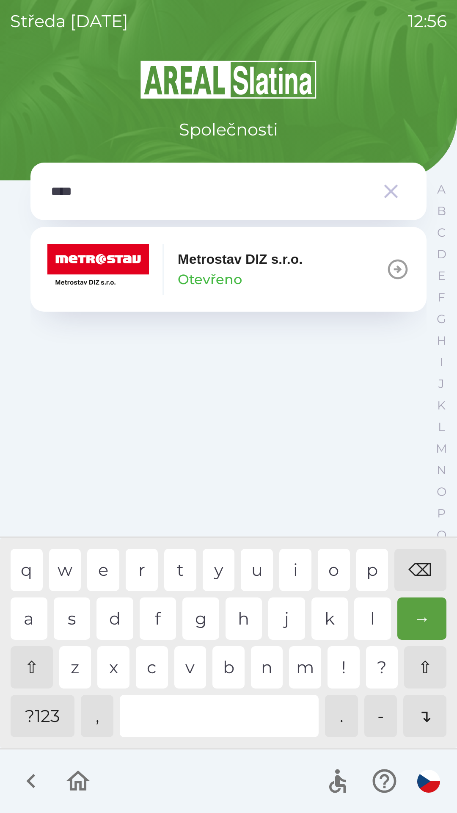
click at [256, 267] on p "Metrostav DIZ s.r.o." at bounding box center [240, 259] width 125 height 20
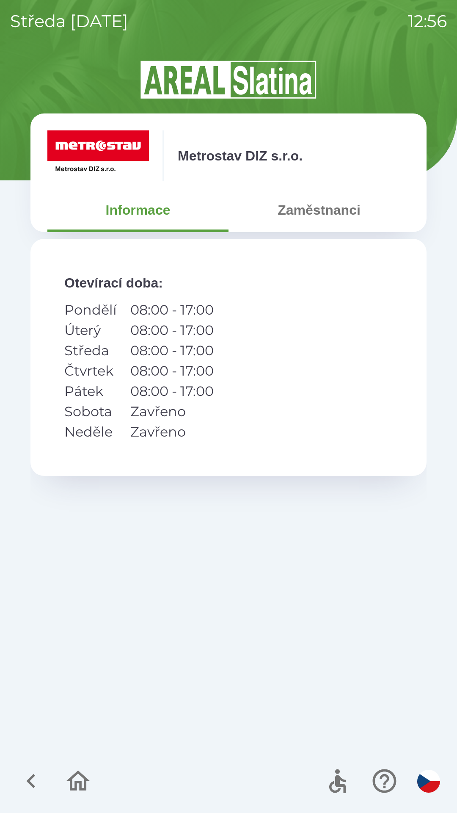
click at [326, 207] on button "Zaměstnanci" at bounding box center [319, 210] width 181 height 30
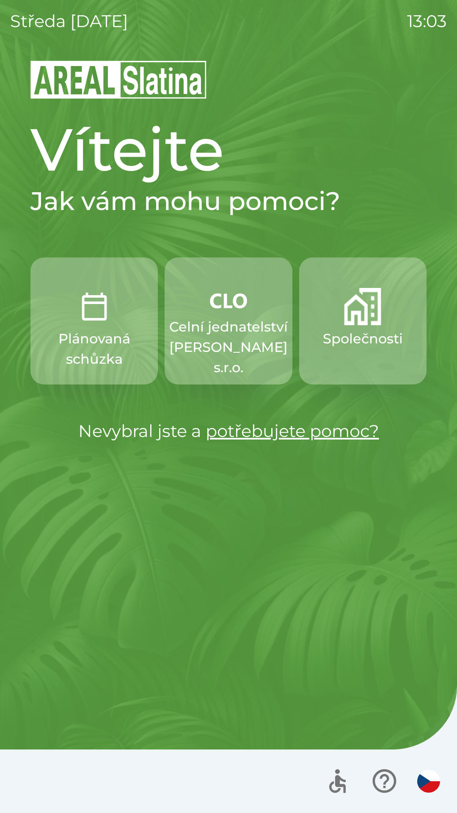
click at [216, 337] on p "Celní jednatelství [PERSON_NAME] s.r.o." at bounding box center [228, 347] width 119 height 61
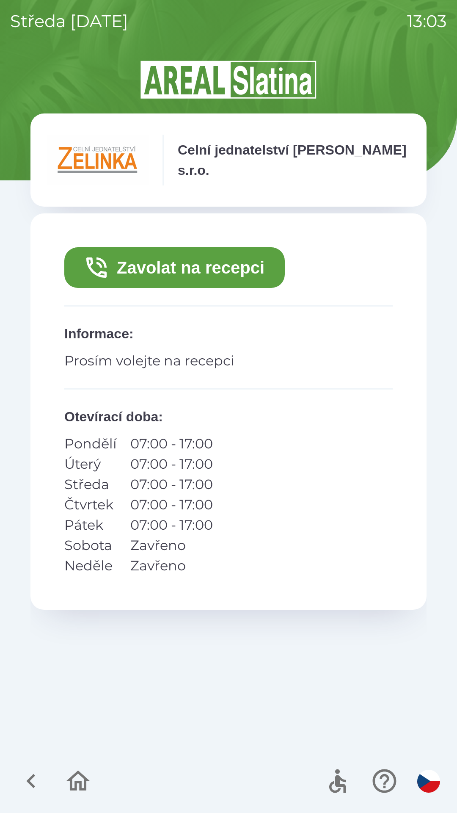
click at [188, 252] on button "Zavolat na recepci" at bounding box center [174, 267] width 221 height 41
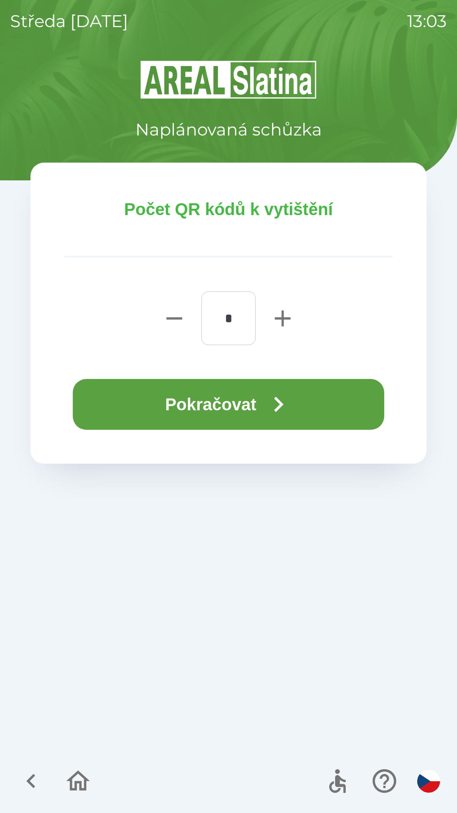
click at [257, 399] on button "Pokračovat" at bounding box center [229, 404] width 312 height 51
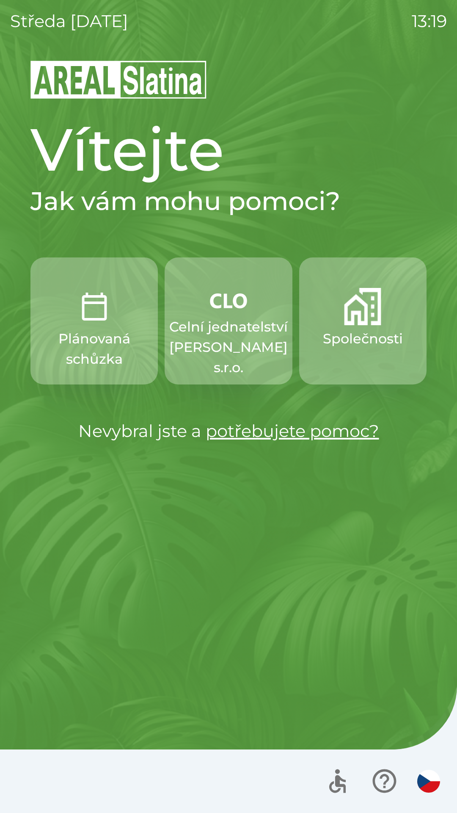
click at [211, 317] on p "Celní jednatelství [PERSON_NAME] s.r.o." at bounding box center [228, 347] width 119 height 61
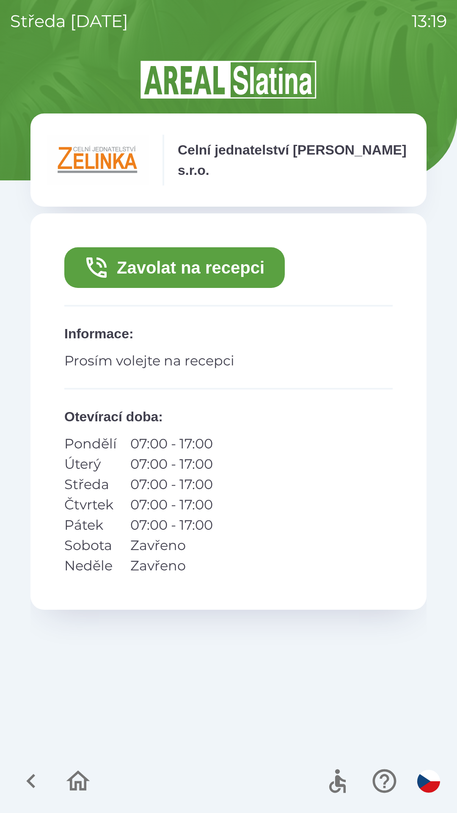
click at [179, 267] on button "Zavolat na recepci" at bounding box center [174, 267] width 221 height 41
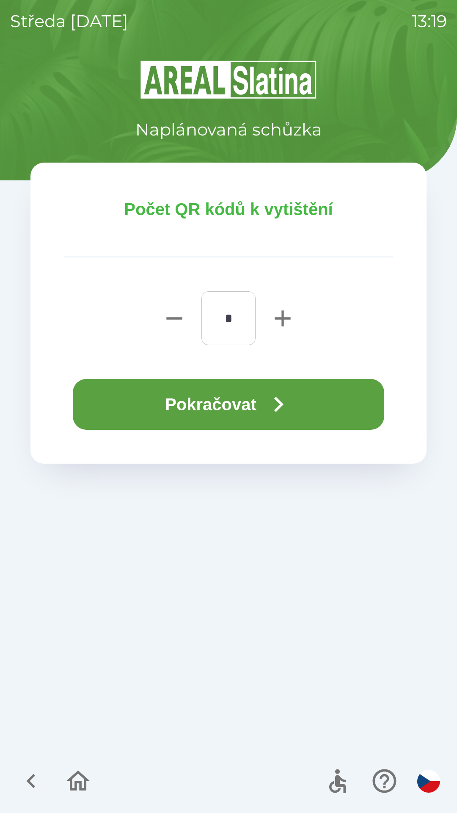
click at [221, 388] on button "Pokračovat" at bounding box center [229, 404] width 312 height 51
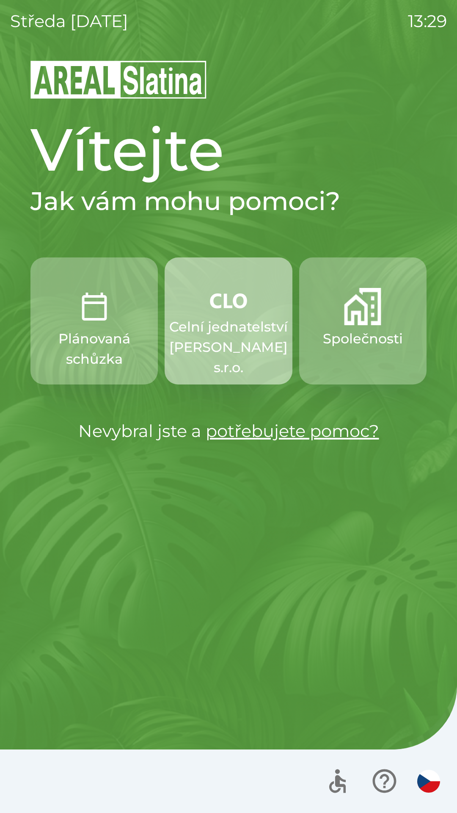
click at [230, 309] on img "button" at bounding box center [228, 300] width 37 height 25
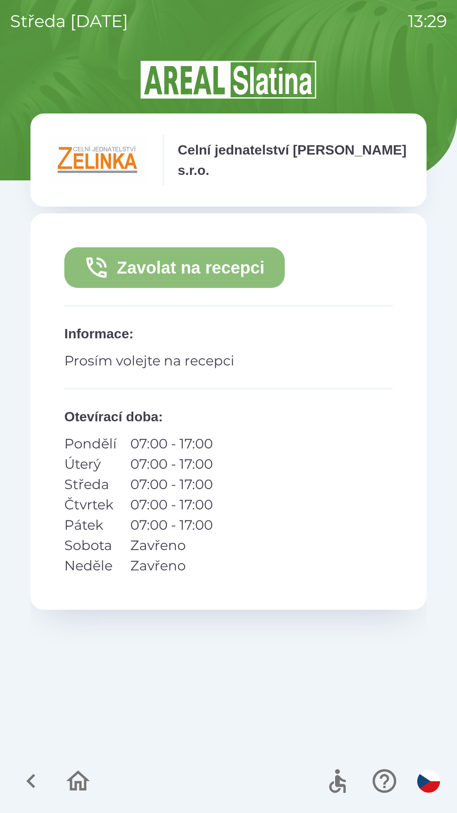
click at [178, 268] on button "Zavolat na recepci" at bounding box center [174, 267] width 221 height 41
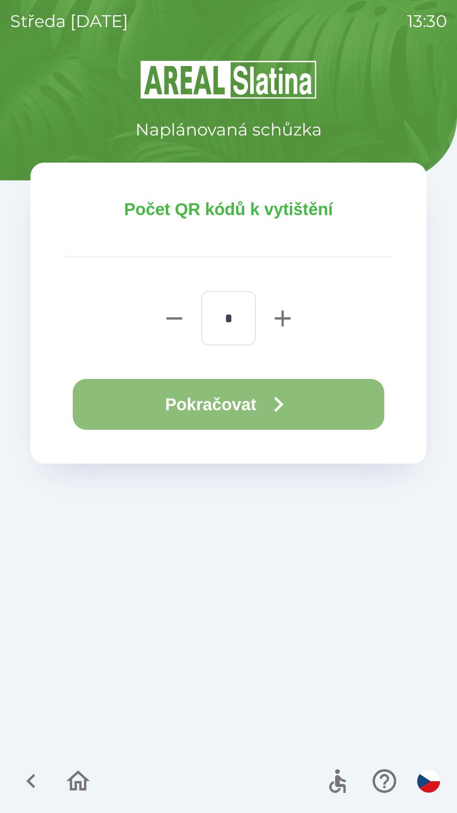
click at [216, 403] on button "Pokračovat" at bounding box center [229, 404] width 312 height 51
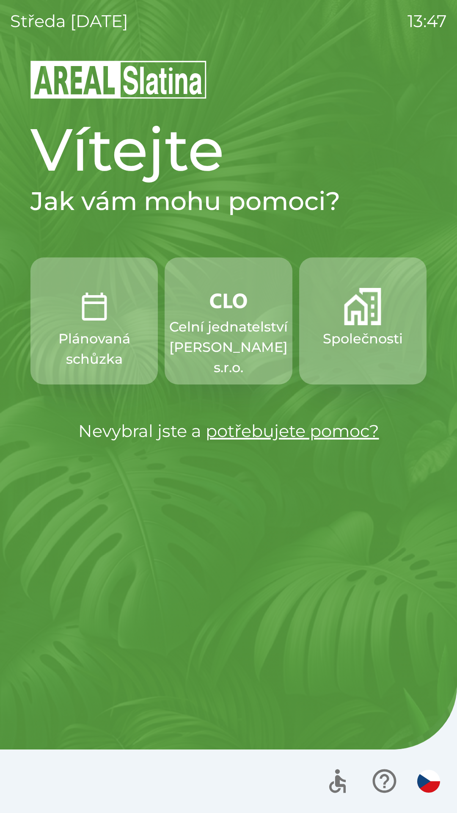
click at [374, 320] on img "button" at bounding box center [362, 306] width 37 height 37
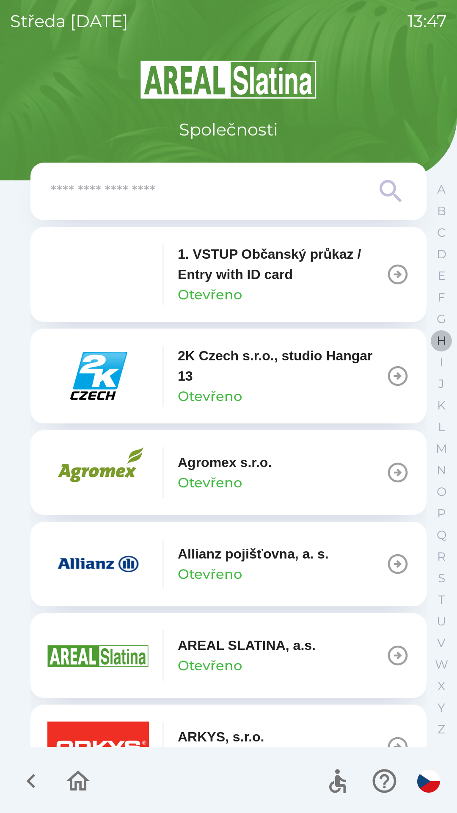
click at [439, 340] on p "H" at bounding box center [442, 340] width 10 height 15
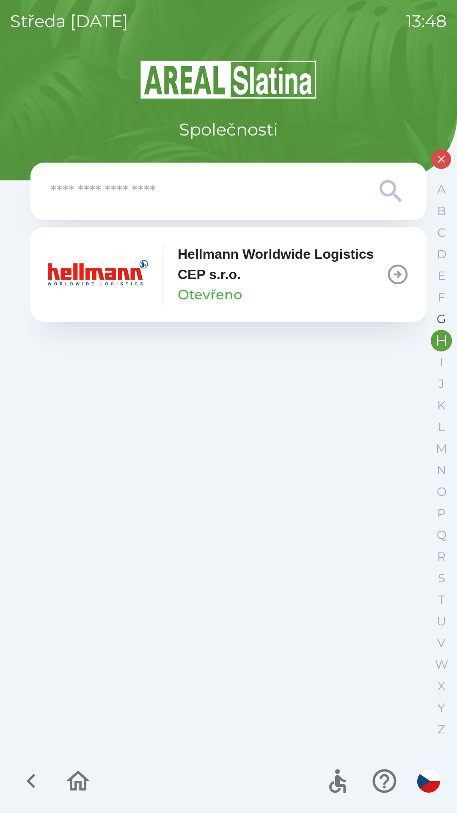
click at [438, 323] on p "G" at bounding box center [441, 319] width 9 height 15
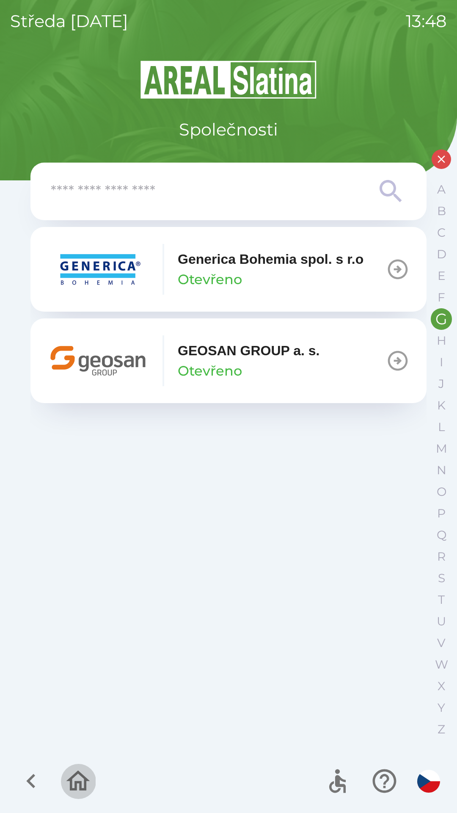
click at [86, 774] on icon "button" at bounding box center [78, 781] width 28 height 28
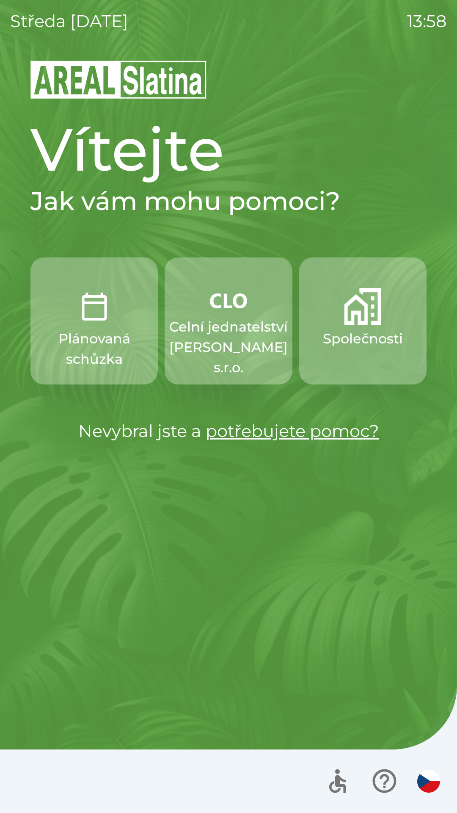
click at [247, 346] on p "Celní jednatelství [PERSON_NAME] s.r.o." at bounding box center [228, 347] width 119 height 61
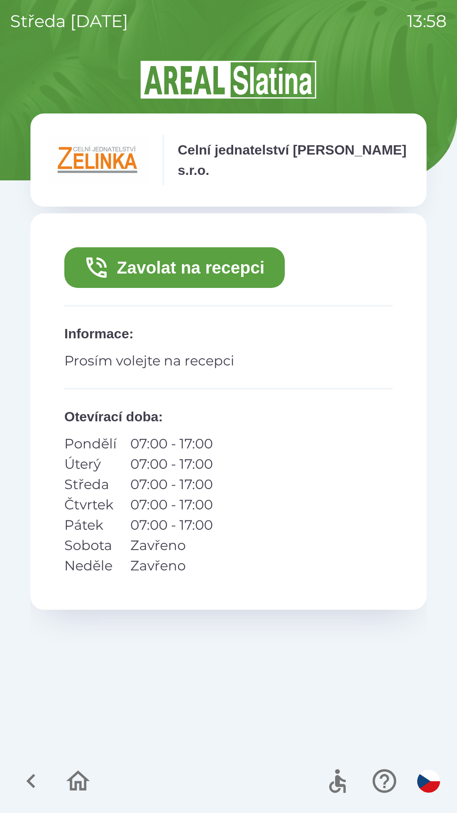
click at [186, 269] on button "Zavolat na recepci" at bounding box center [174, 267] width 221 height 41
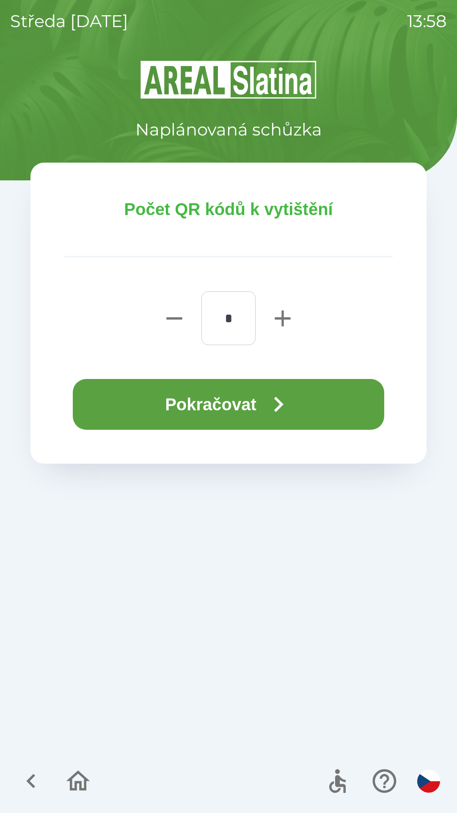
click at [285, 312] on icon "button" at bounding box center [282, 318] width 27 height 27
type input "*"
click at [267, 406] on icon "button" at bounding box center [278, 404] width 30 height 30
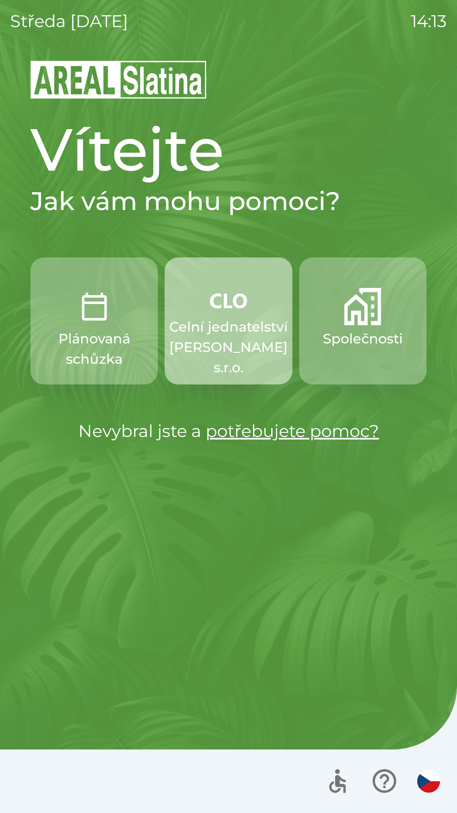
click at [233, 322] on p "Celní jednatelství [PERSON_NAME] s.r.o." at bounding box center [228, 347] width 119 height 61
